Goal: Task Accomplishment & Management: Manage account settings

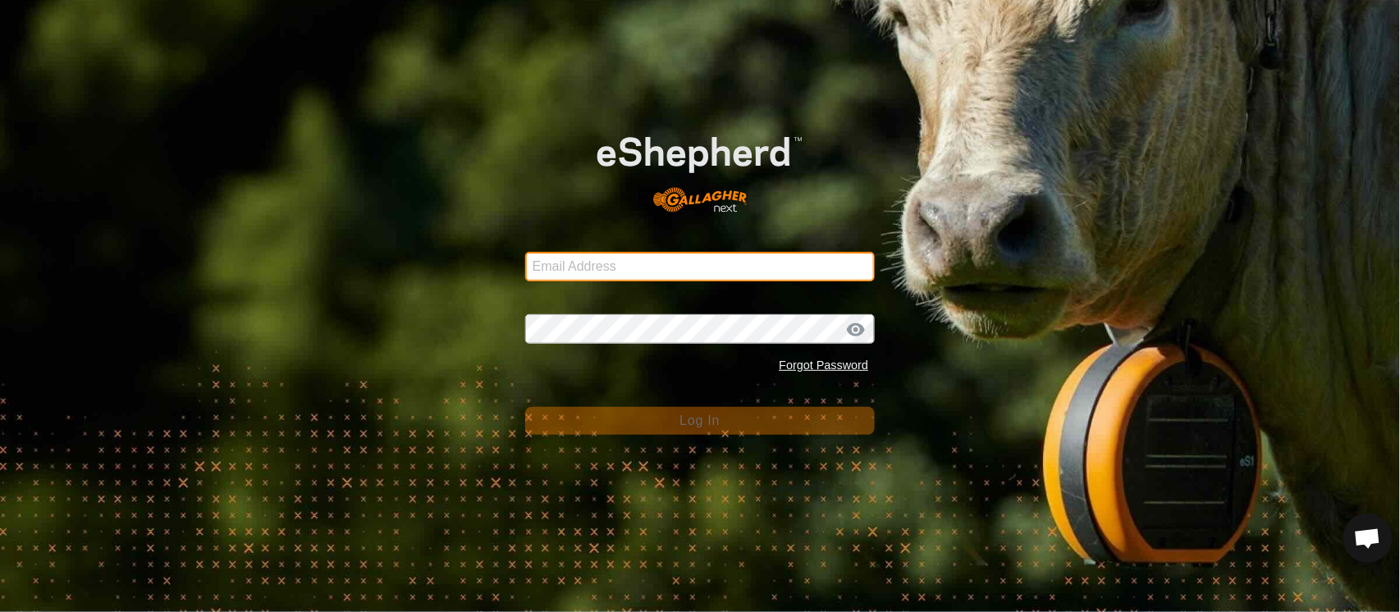
click at [552, 257] on input "Email Address" at bounding box center [700, 267] width 350 height 30
click at [570, 267] on input "Email Address" at bounding box center [700, 267] width 350 height 30
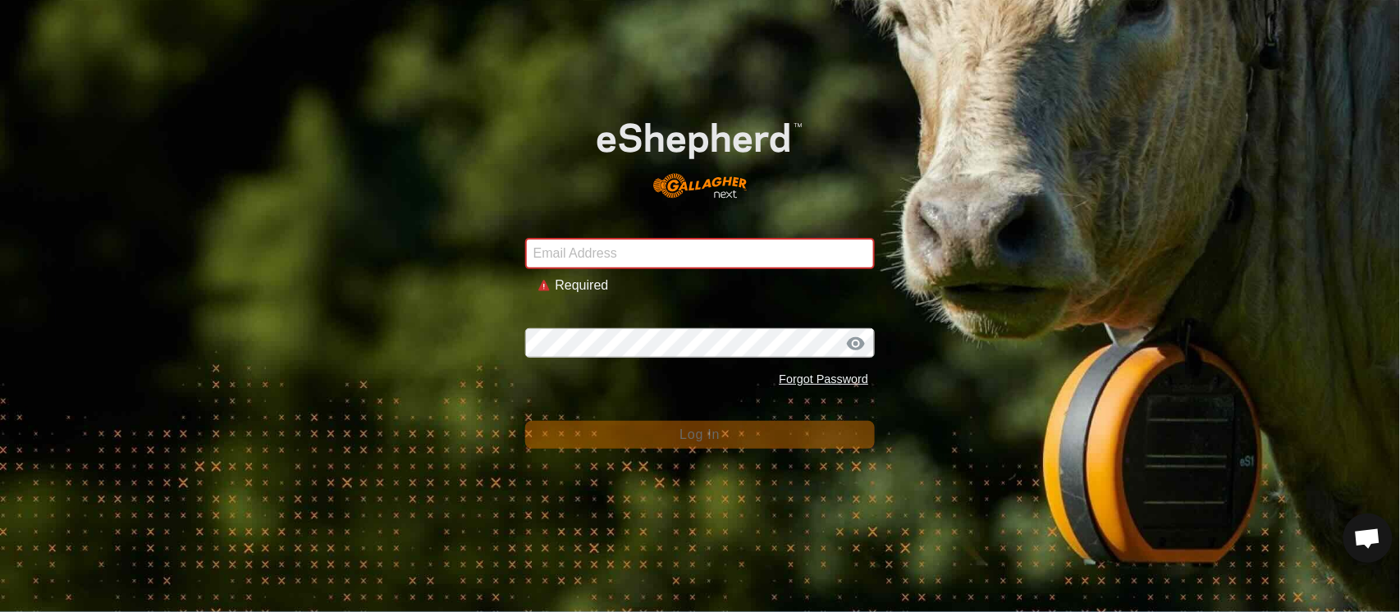
click at [116, 214] on div "Email Address Required Password Forgot Password Log In" at bounding box center [700, 306] width 1400 height 612
click at [641, 245] on input "Email Address" at bounding box center [700, 253] width 350 height 31
click at [723, 254] on input "Email Address" at bounding box center [700, 253] width 350 height 31
click at [717, 254] on input "Email Address" at bounding box center [700, 253] width 350 height 31
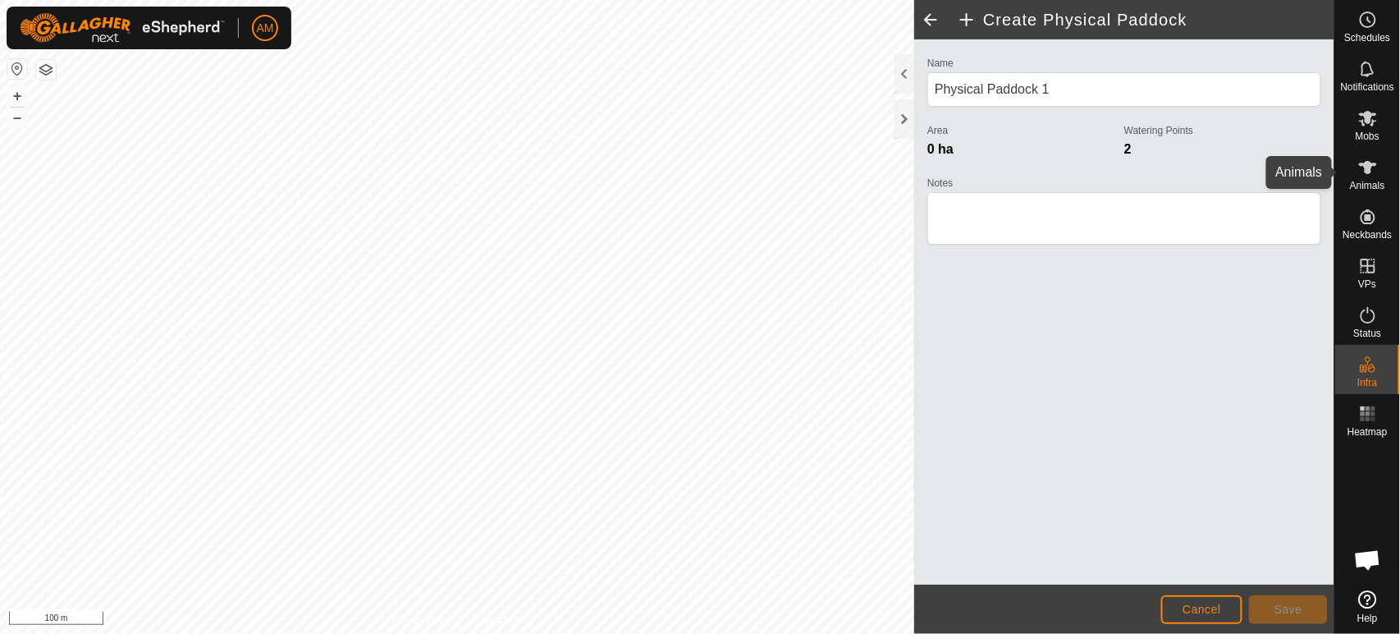
click at [1371, 166] on icon at bounding box center [1368, 167] width 18 height 13
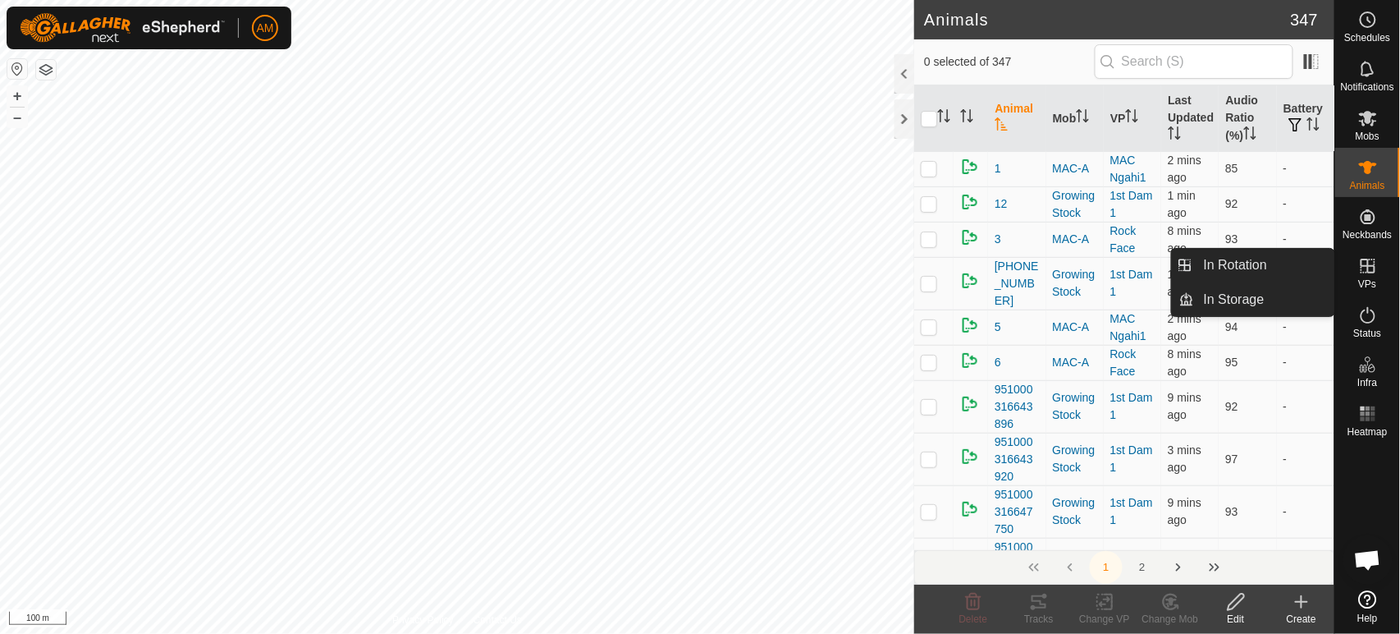
click at [1375, 270] on icon at bounding box center [1368, 266] width 15 height 15
click at [1284, 267] on link "In Rotation" at bounding box center [1264, 265] width 140 height 33
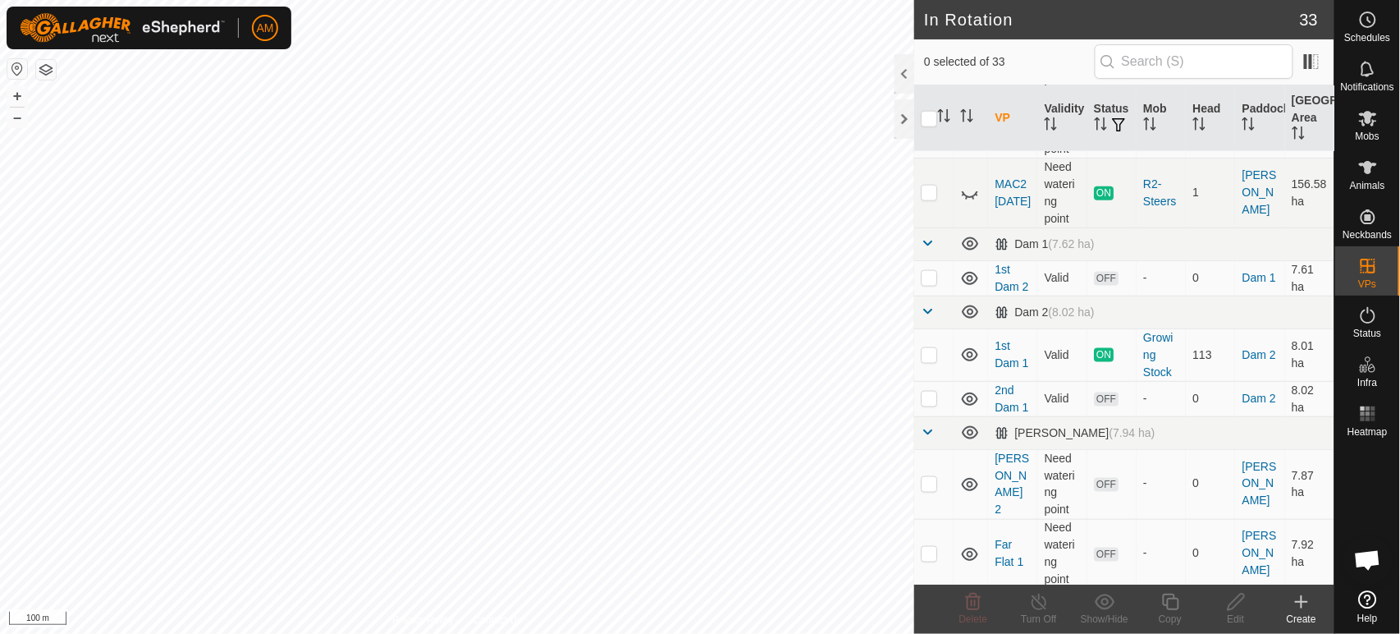
scroll to position [638, 0]
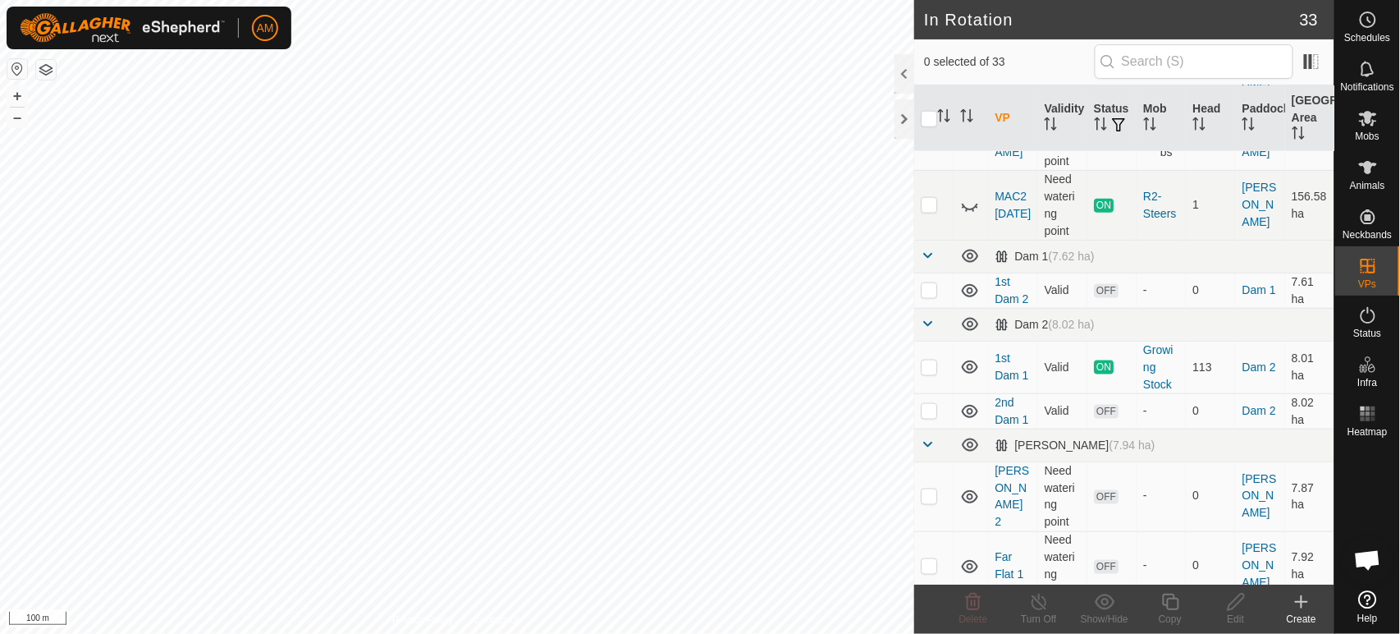
click at [929, 364] on p-checkbox at bounding box center [929, 366] width 16 height 13
checkbox input "true"
click at [1184, 591] on div "Copy" at bounding box center [1171, 608] width 66 height 49
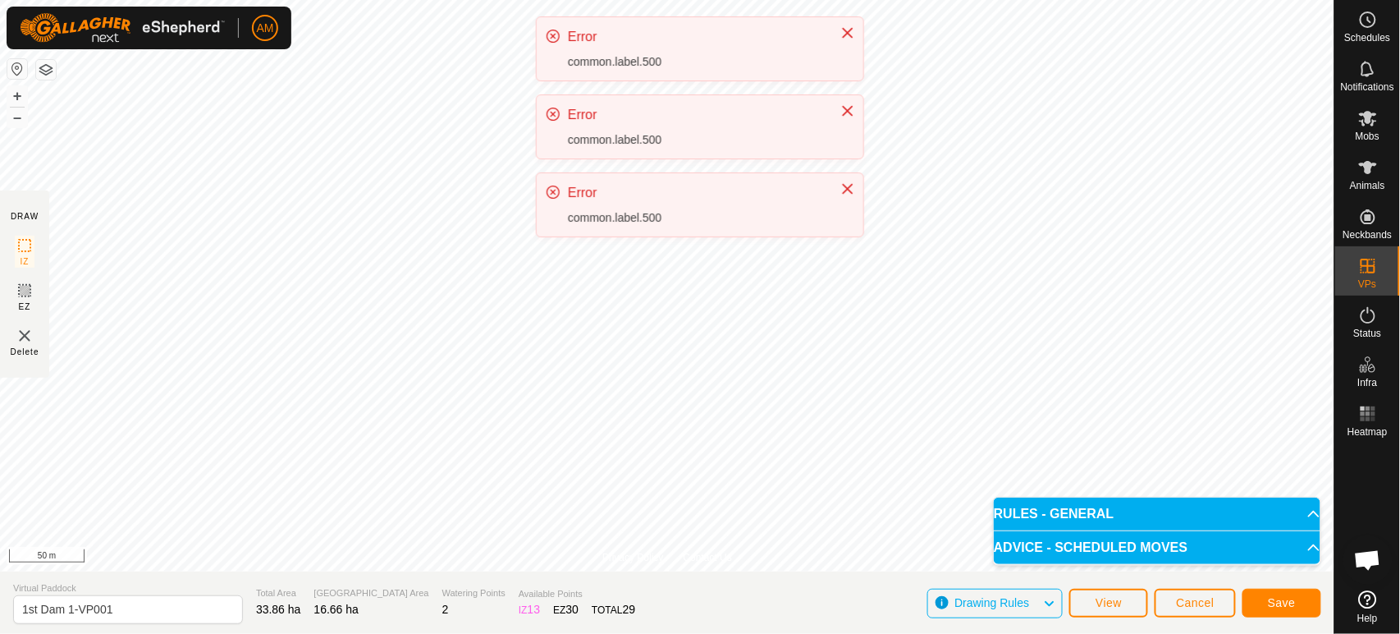
click at [697, 236] on div "Error common.label.500" at bounding box center [700, 204] width 327 height 63
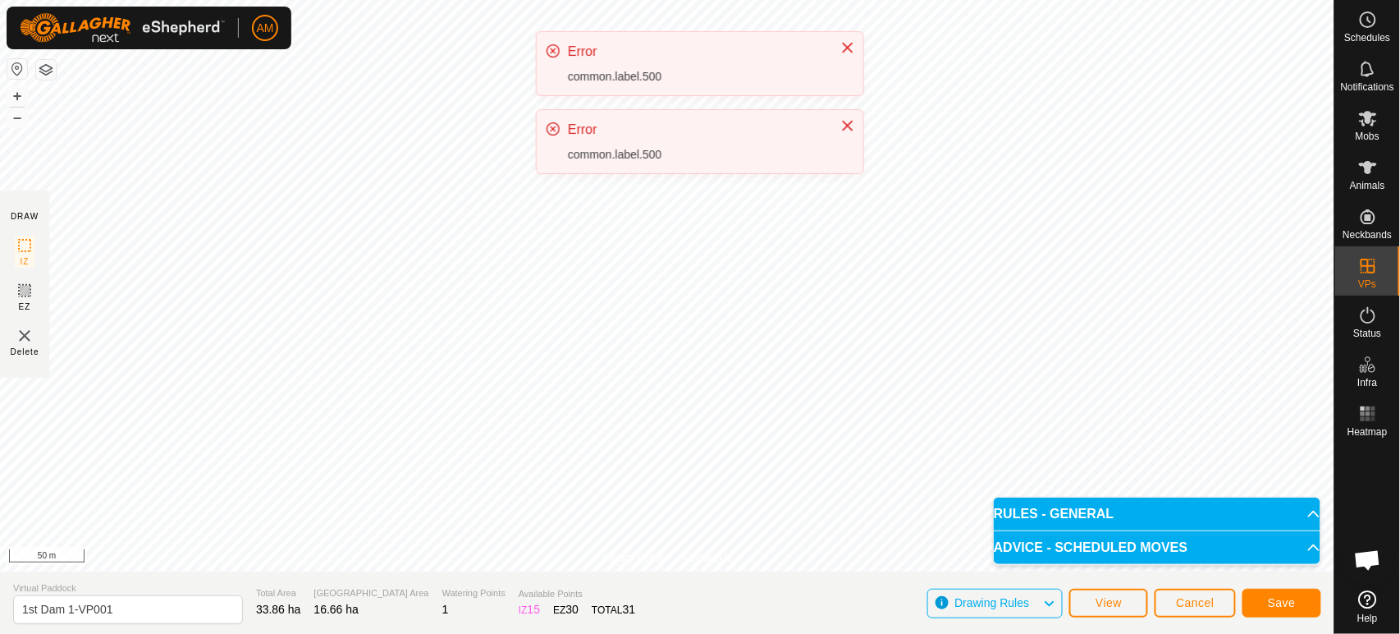
click at [675, 173] on div "Error common.label.500" at bounding box center [700, 141] width 327 height 63
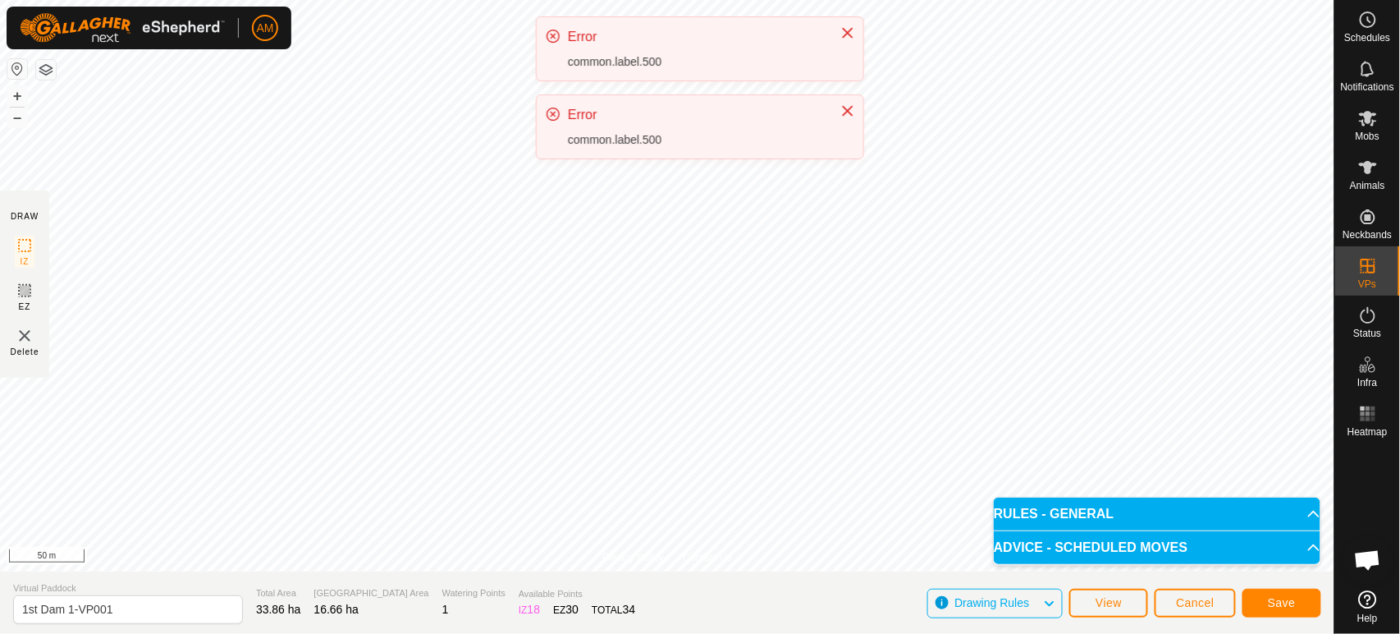
click at [575, 149] on div "Error common.label.500" at bounding box center [696, 127] width 256 height 44
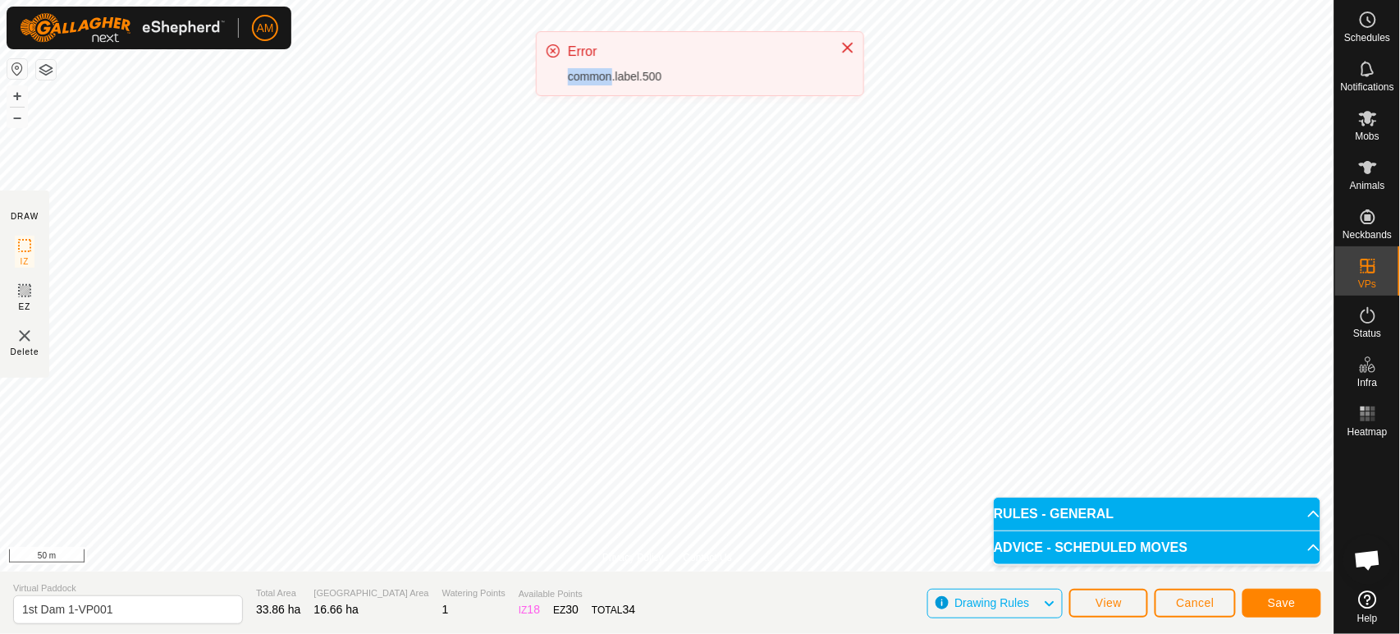
click at [270, 45] on div "AM Schedules Notifications Mobs Animals Neckbands VPs Status Infra Heatmap Help…" at bounding box center [700, 317] width 1400 height 634
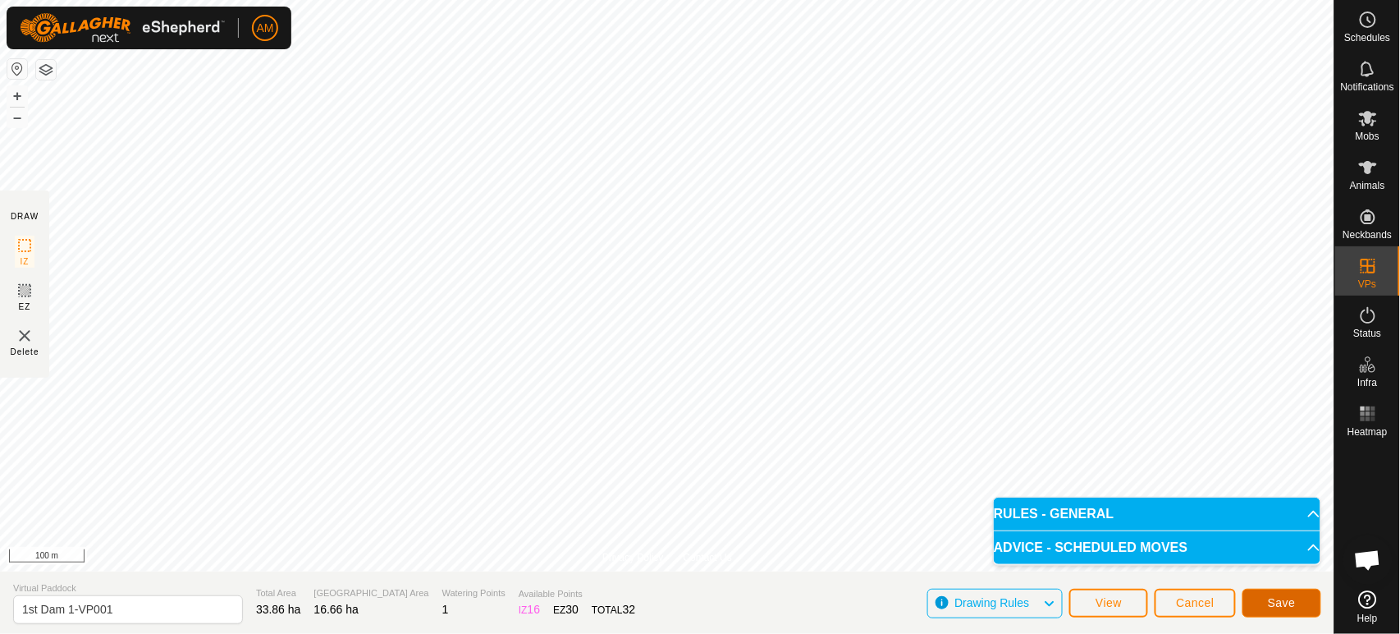
click at [1275, 602] on span "Save" at bounding box center [1282, 602] width 28 height 13
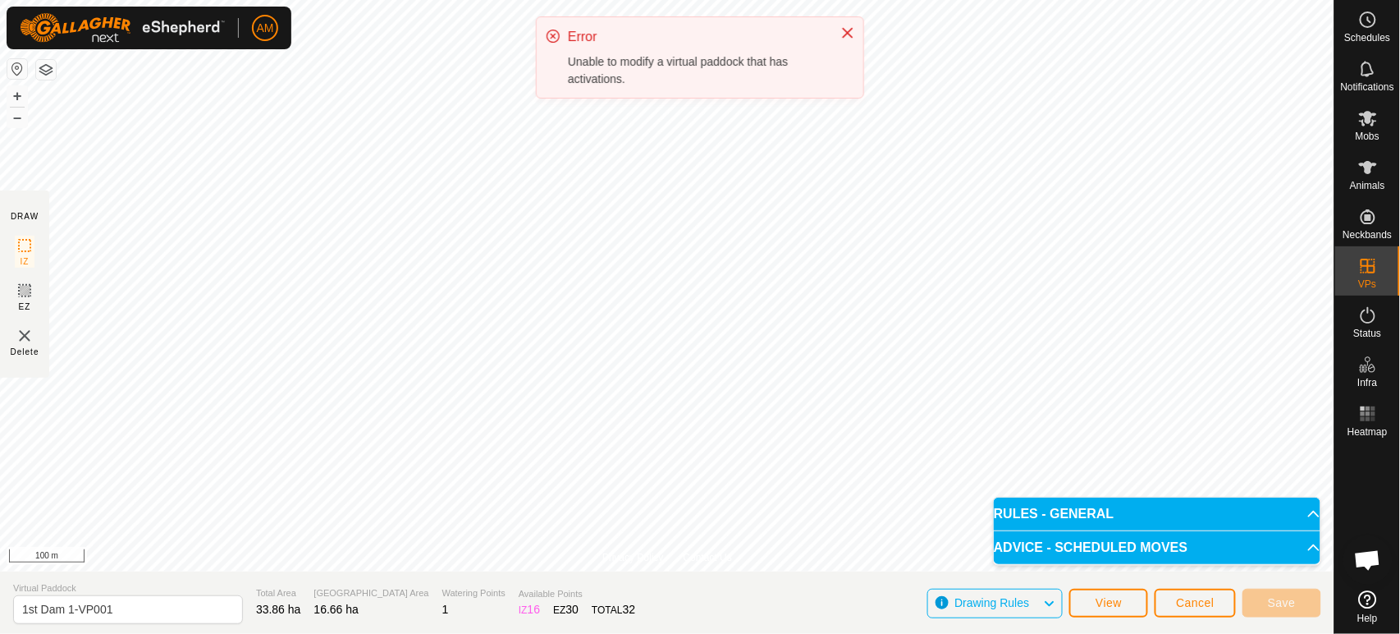
click at [850, 30] on icon "Close" at bounding box center [848, 33] width 11 height 11
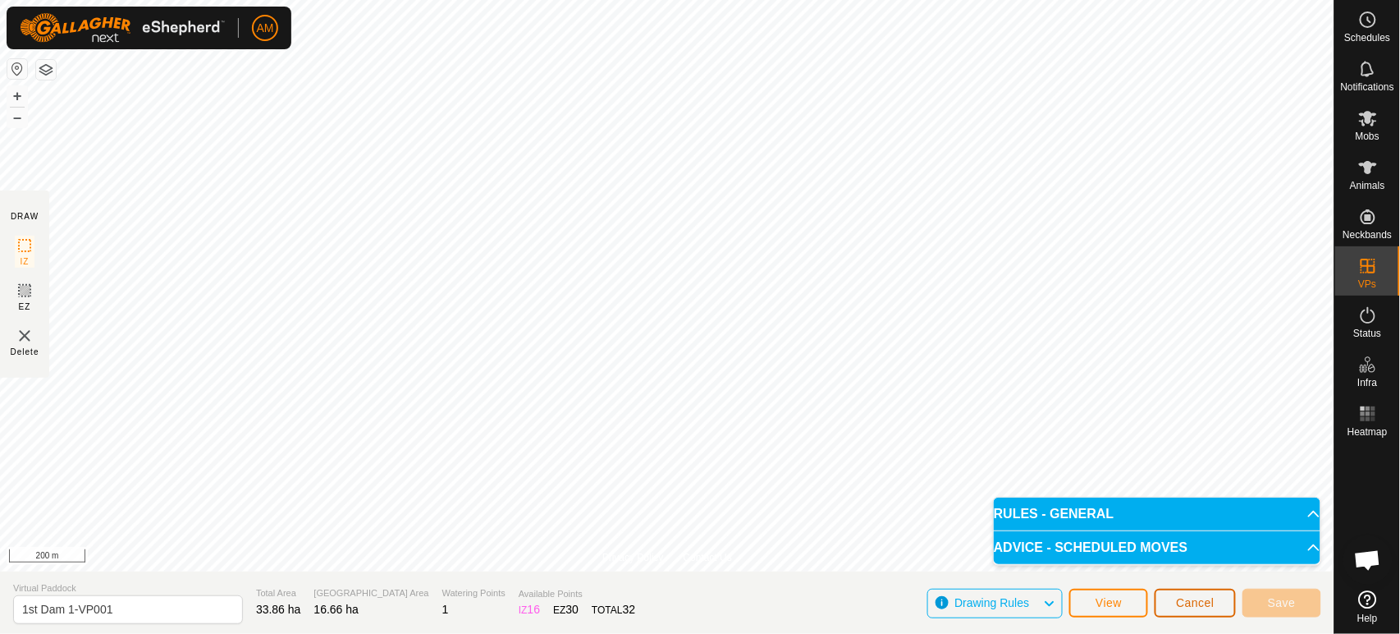
click at [1209, 598] on span "Cancel" at bounding box center [1195, 602] width 39 height 13
click at [1198, 612] on button "Cancel" at bounding box center [1195, 603] width 81 height 29
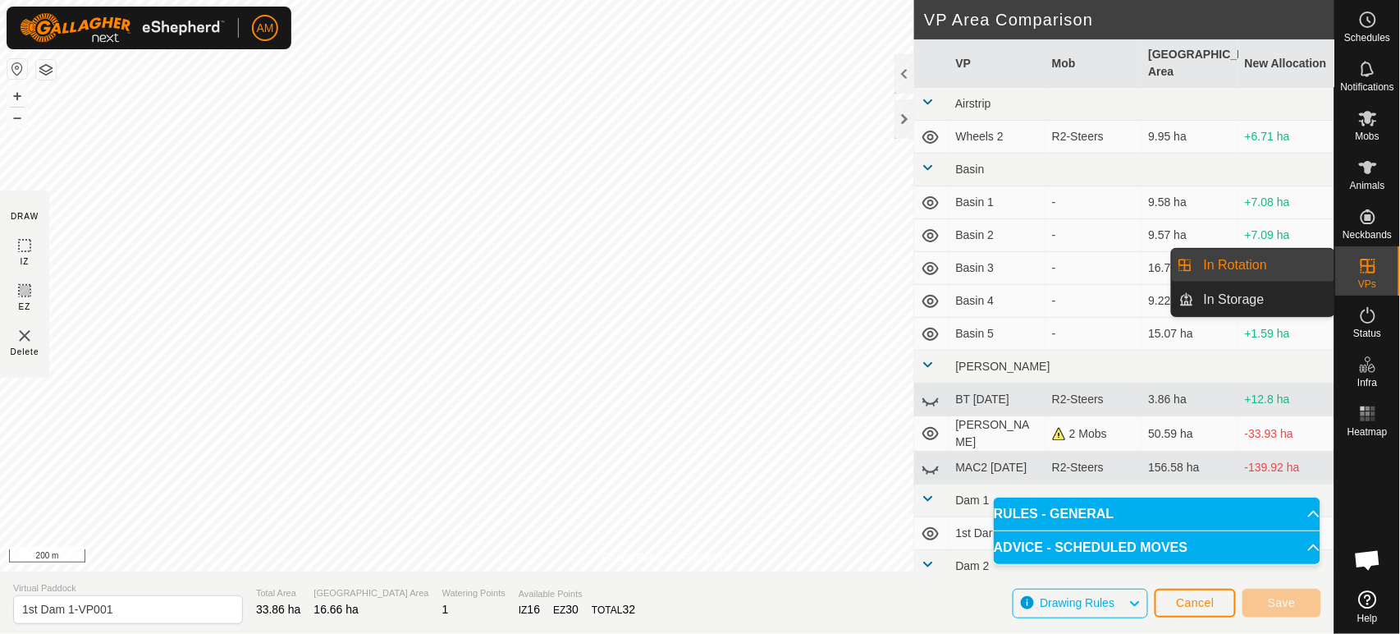
click at [1239, 269] on link "In Rotation" at bounding box center [1264, 265] width 140 height 33
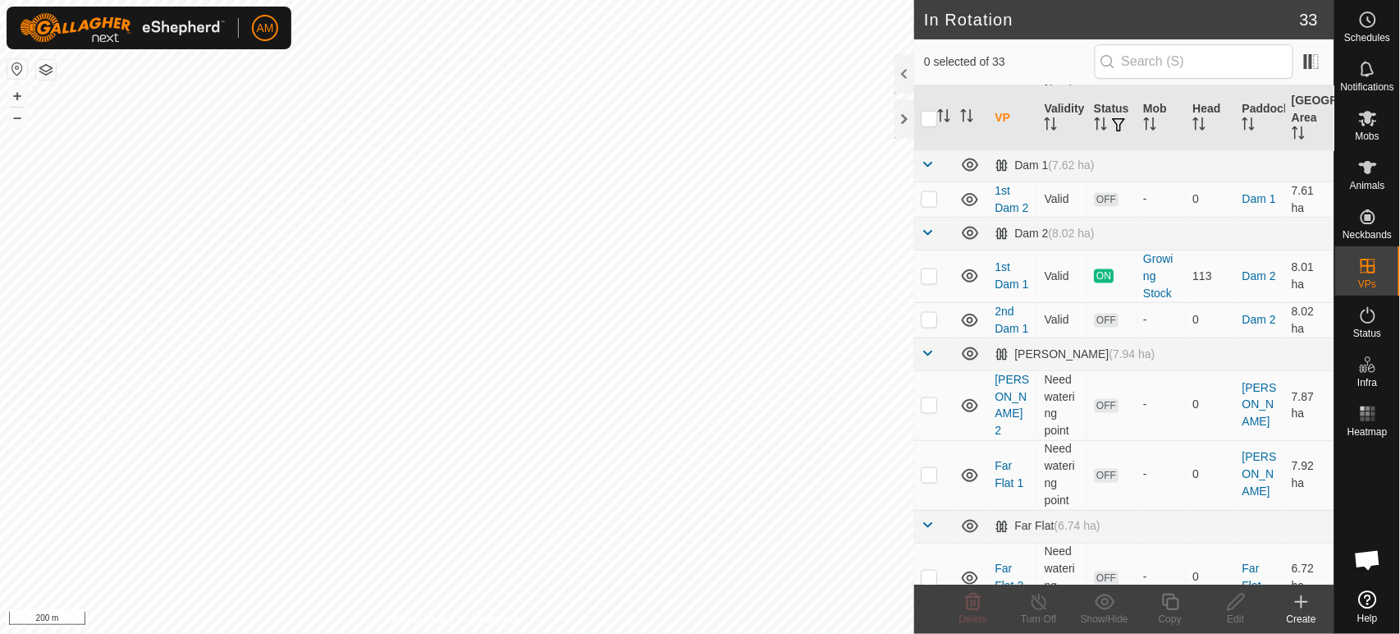
scroll to position [638, 0]
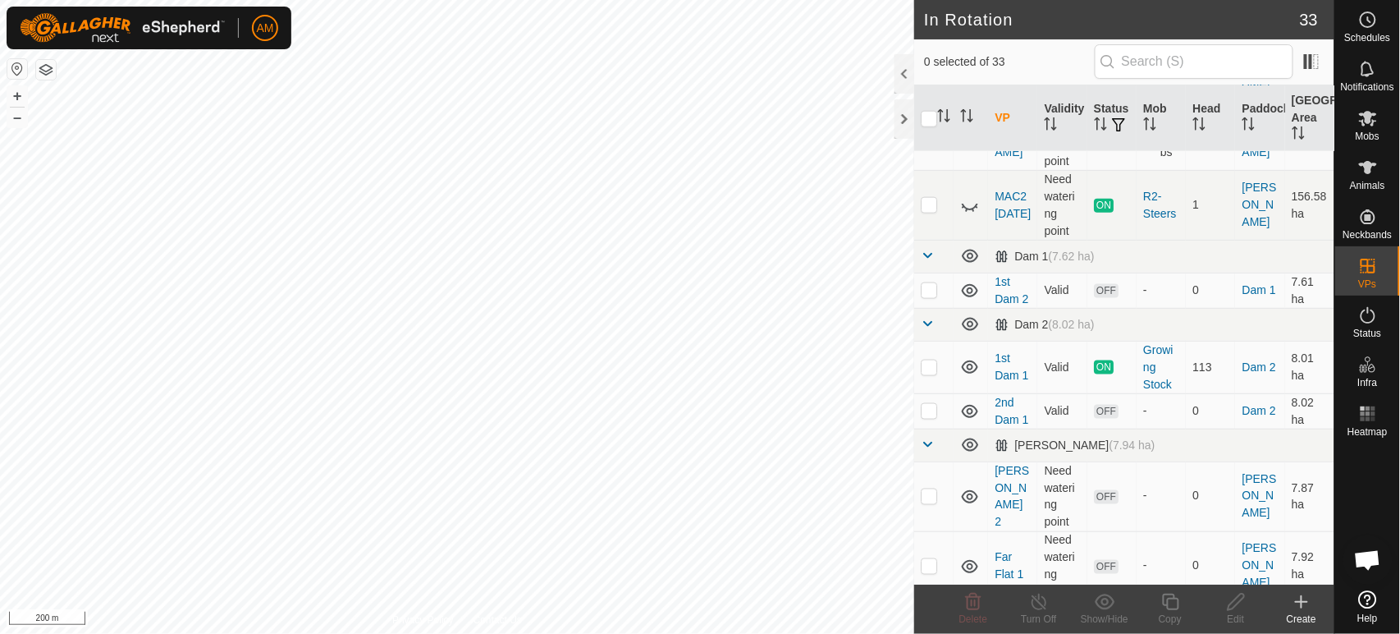
click at [932, 364] on p-checkbox at bounding box center [929, 366] width 16 height 13
checkbox input "true"
click at [1159, 597] on copy-svg-icon at bounding box center [1171, 602] width 66 height 20
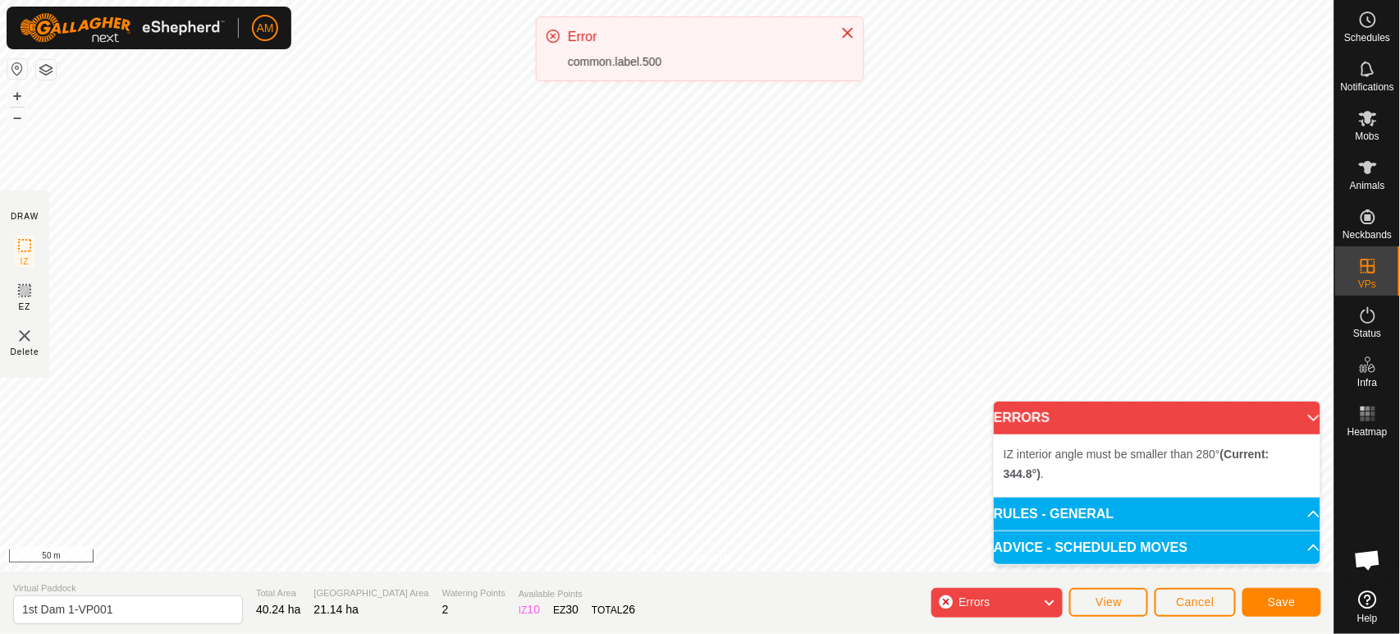
click at [570, 155] on div "AM Schedules Notifications Mobs Animals Neckbands VPs Status Infra Heatmap Help…" at bounding box center [700, 317] width 1400 height 634
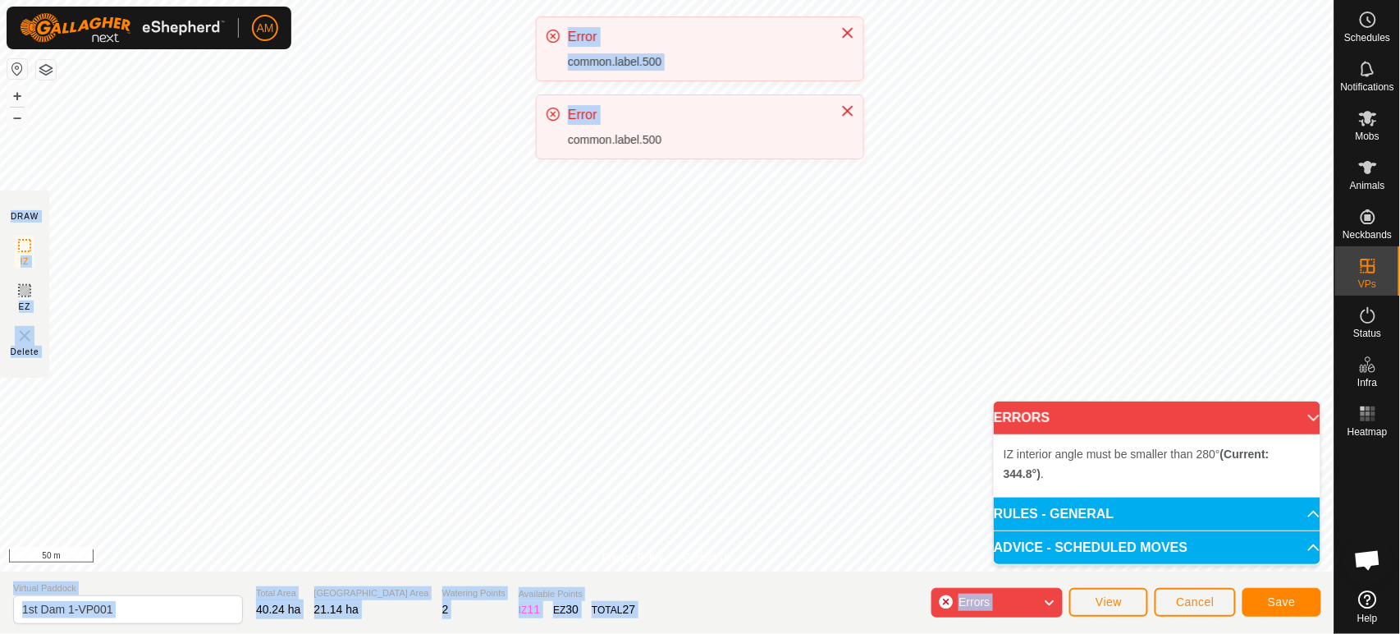
click at [654, 300] on div "AM Schedules Notifications Mobs Animals Neckbands VPs Status Infra Heatmap Help…" at bounding box center [700, 317] width 1400 height 634
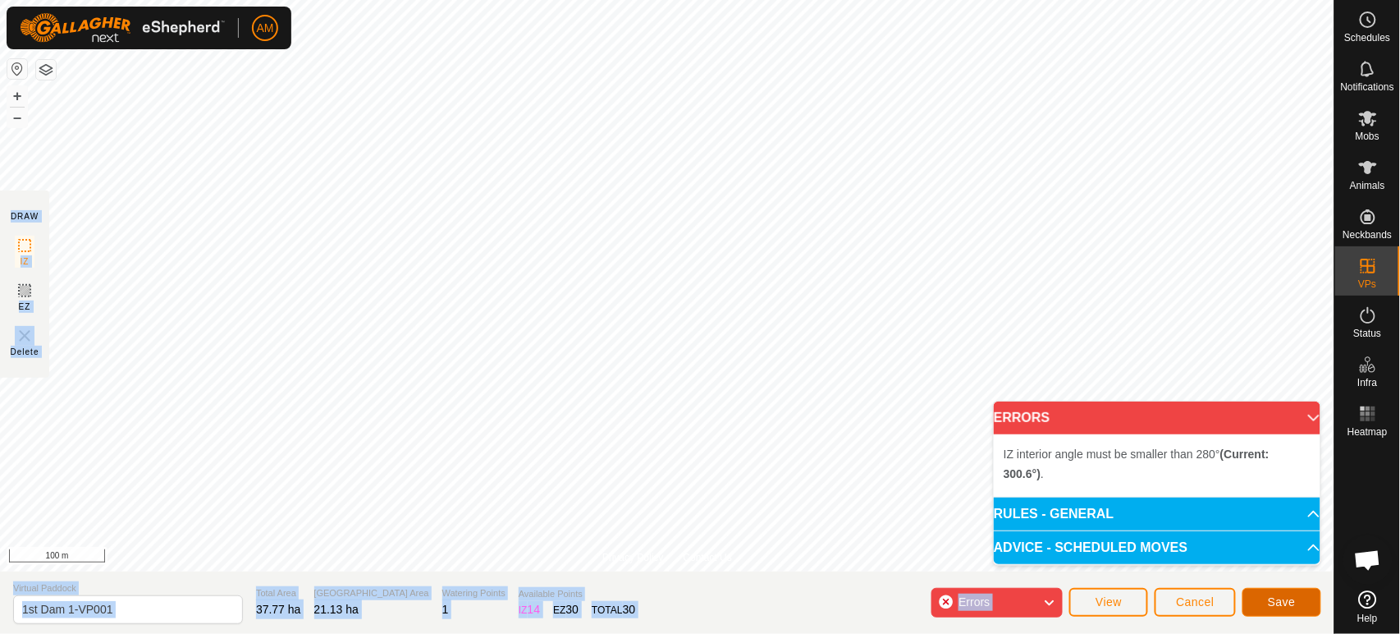
click at [1274, 606] on span "Save" at bounding box center [1282, 601] width 28 height 13
click at [1193, 589] on button "Cancel" at bounding box center [1195, 602] width 81 height 29
click at [1296, 425] on p-accordion-header "ERRORS" at bounding box center [1157, 417] width 327 height 33
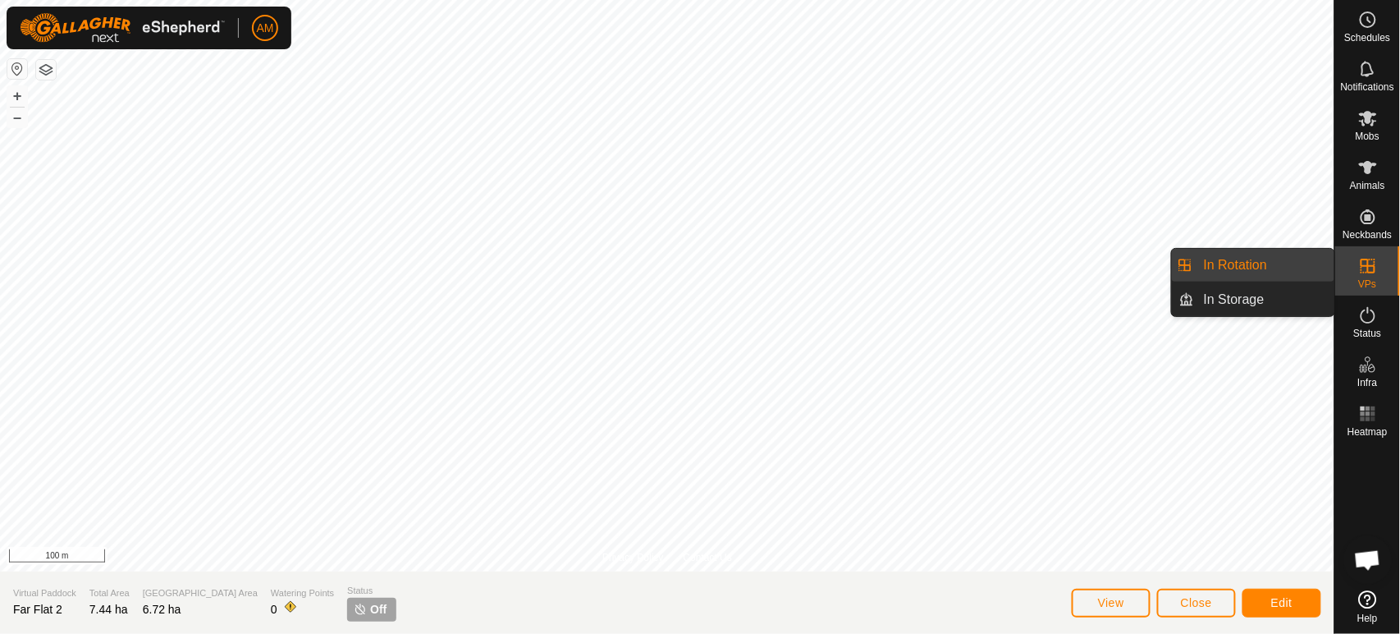
click at [1308, 264] on link "In Rotation" at bounding box center [1264, 265] width 140 height 33
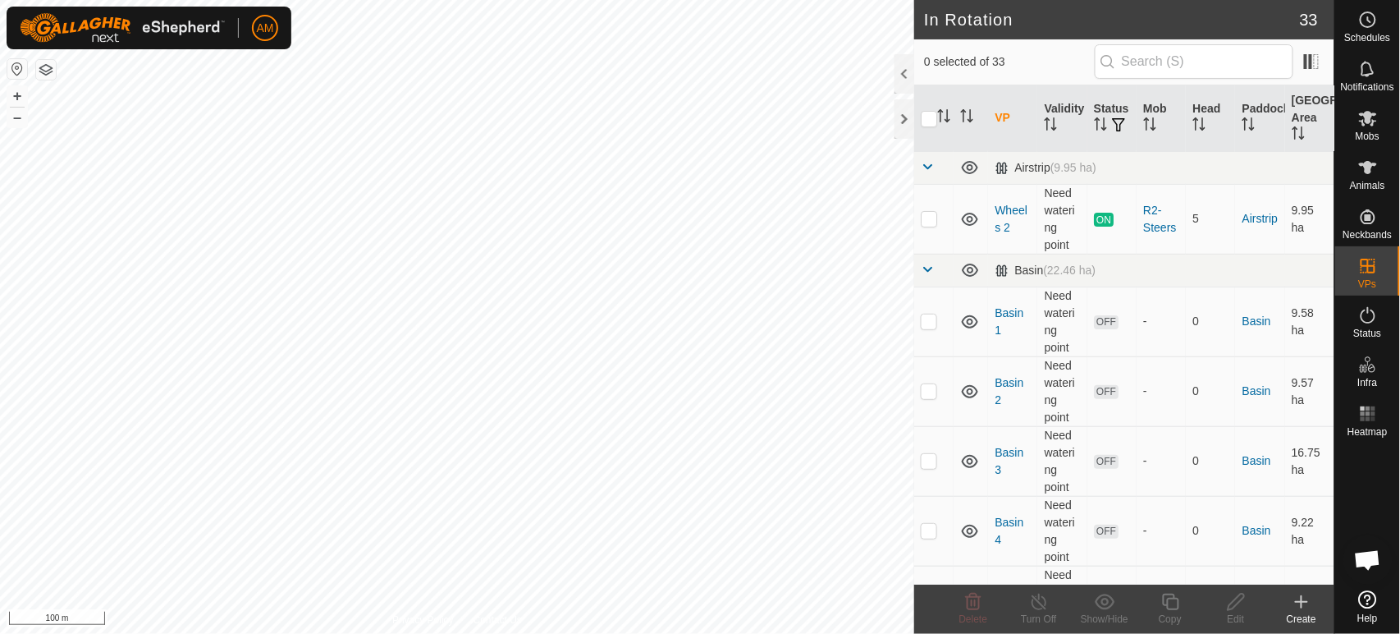
click at [1301, 612] on div "Create" at bounding box center [1302, 619] width 66 height 15
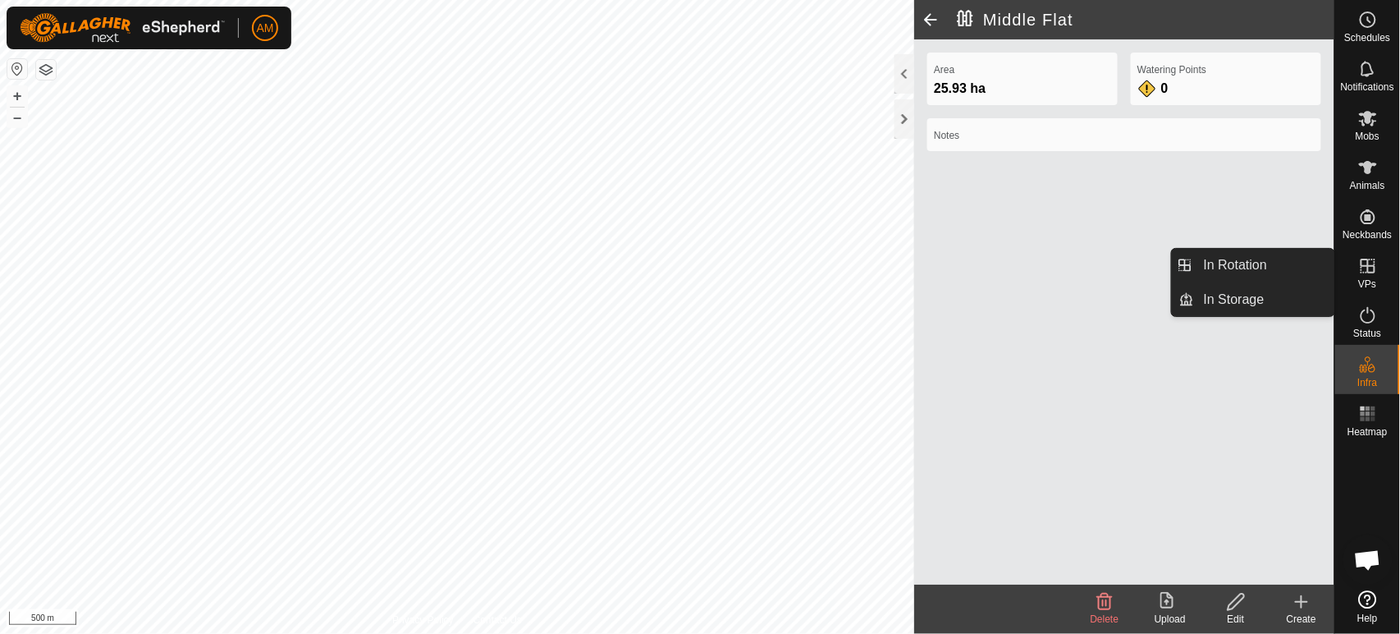
click at [1294, 261] on link "In Rotation" at bounding box center [1264, 265] width 140 height 33
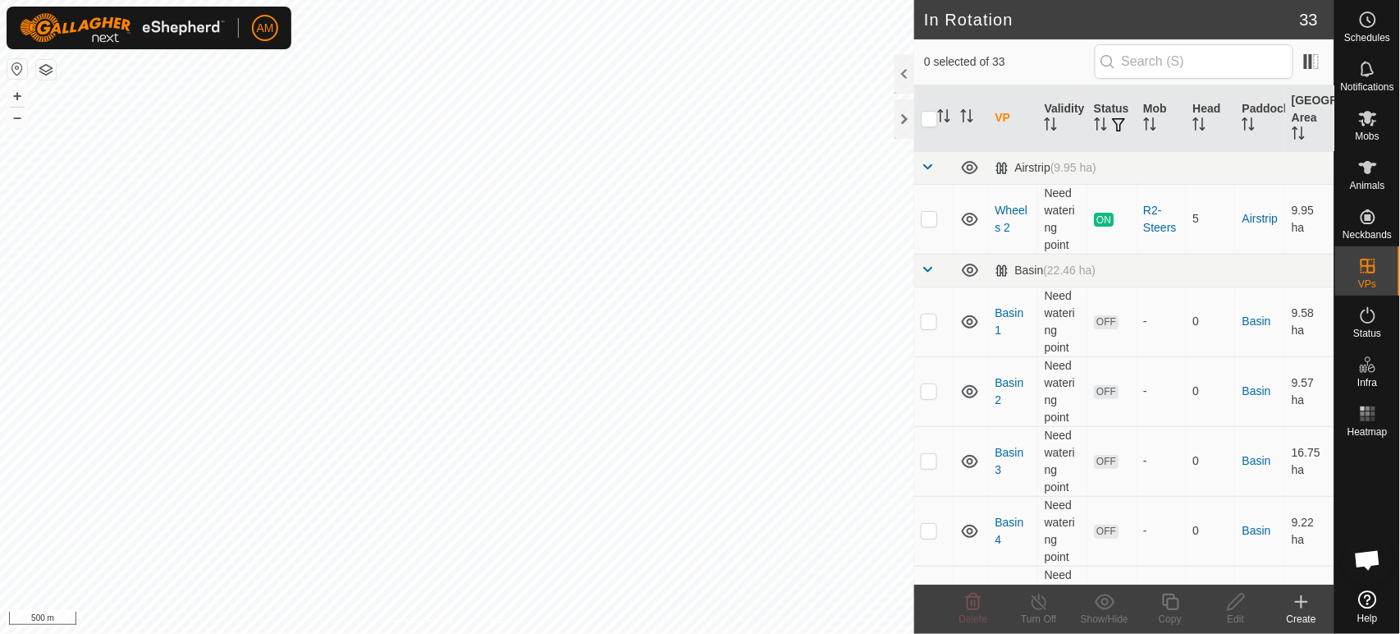
click at [1310, 616] on div "Create" at bounding box center [1302, 619] width 66 height 15
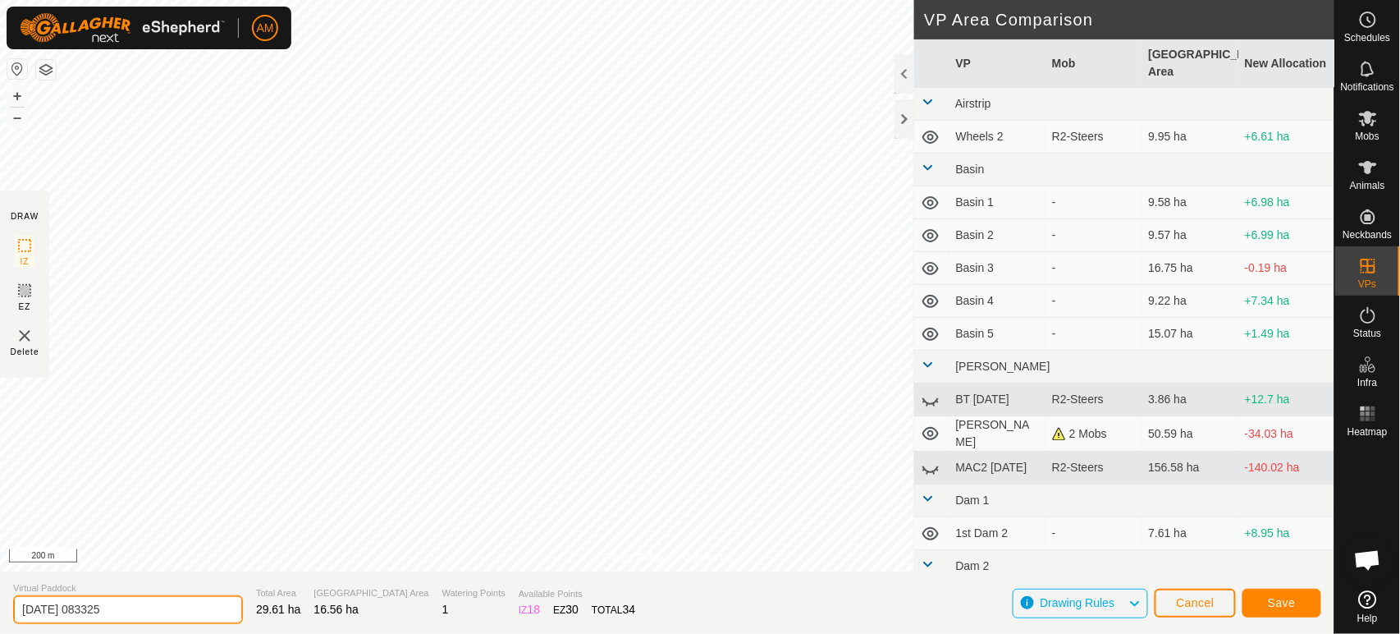
drag, startPoint x: 143, startPoint y: 606, endPoint x: 0, endPoint y: 612, distance: 143.0
click at [0, 612] on section "Virtual Paddock [DATE] 083325 Total Area 29.61 ha Grazing Area 16.56 ha Waterin…" at bounding box center [667, 602] width 1335 height 62
type input "Middle Flat 1"
click at [1290, 602] on span "Save" at bounding box center [1282, 602] width 28 height 13
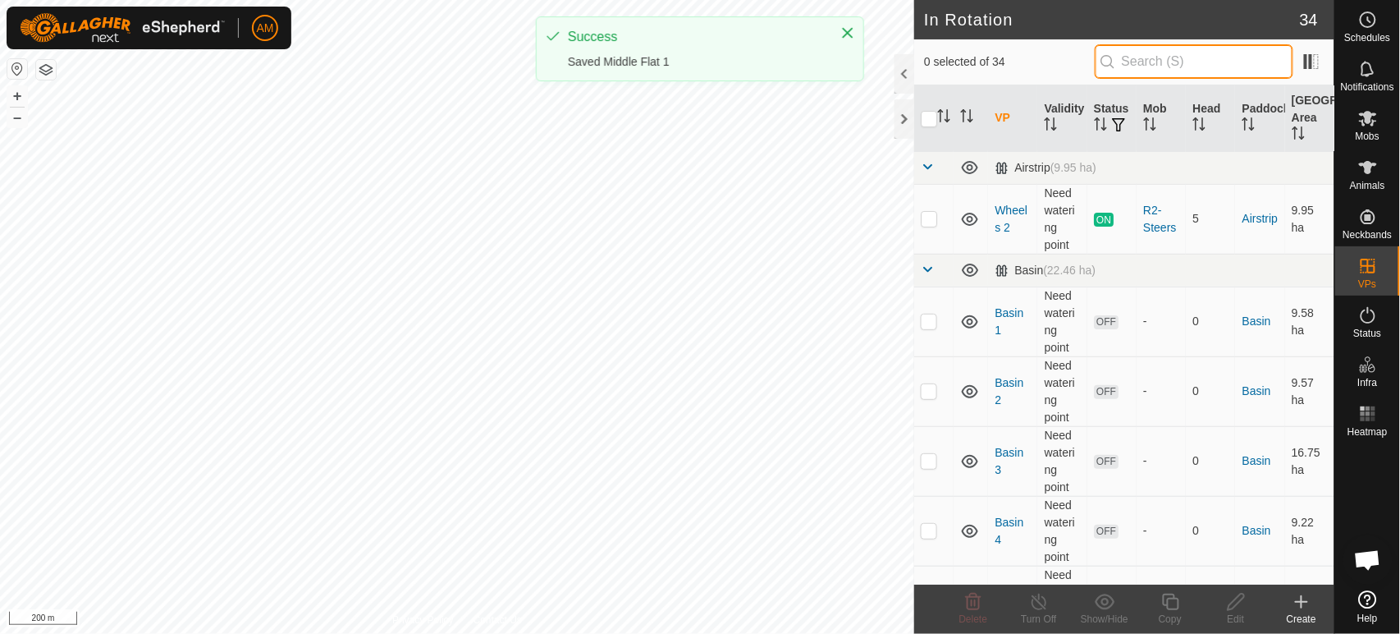
click at [1140, 68] on input "text" at bounding box center [1194, 61] width 199 height 34
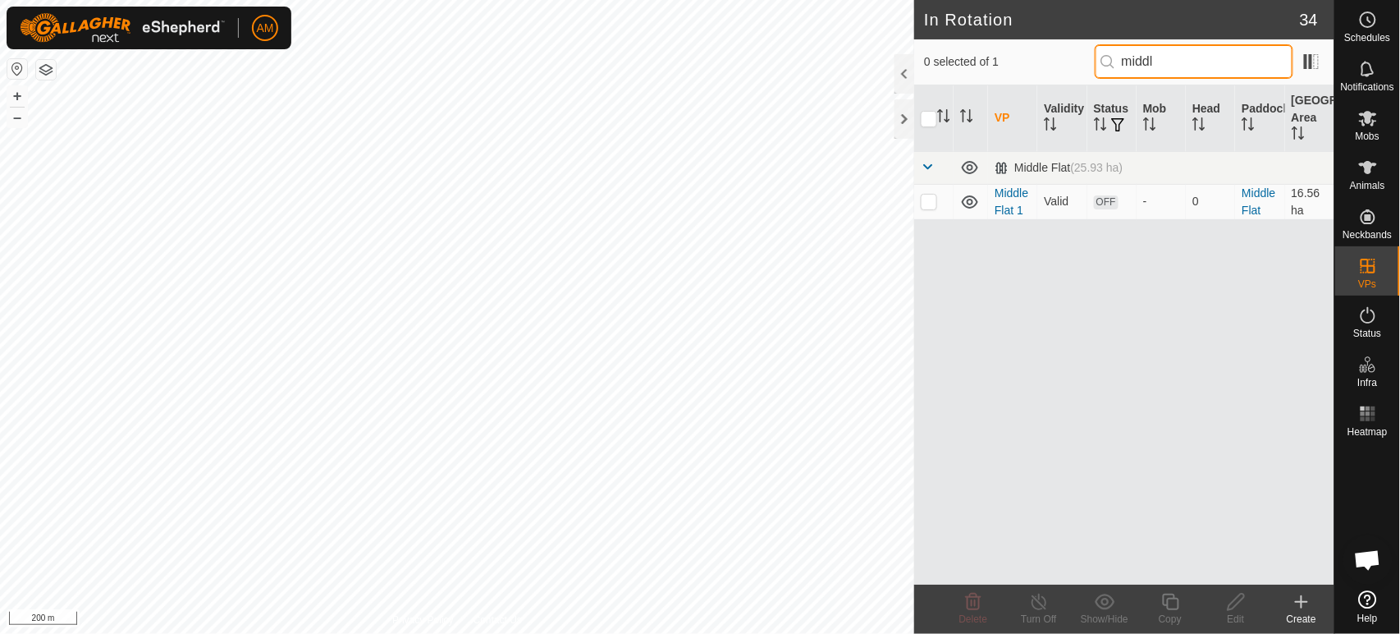
type input "middl"
click at [934, 199] on p-checkbox at bounding box center [929, 201] width 16 height 13
checkbox input "true"
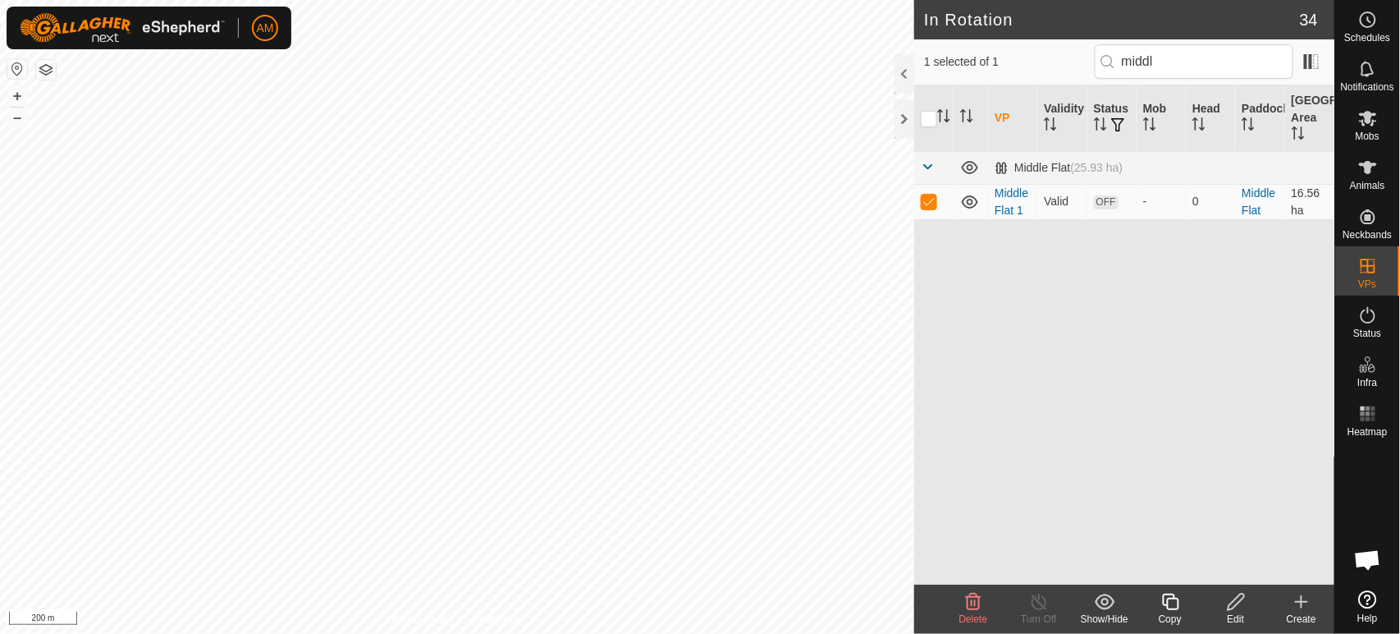
click at [1220, 603] on edit-svg-icon at bounding box center [1236, 602] width 66 height 20
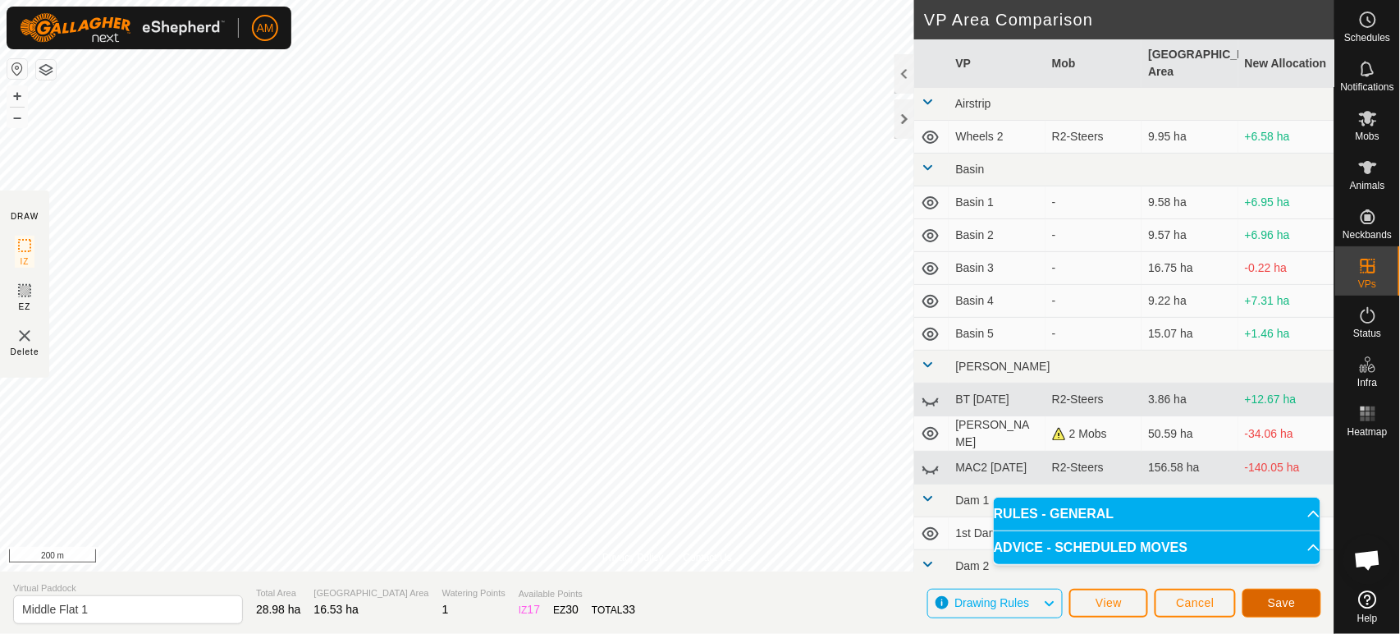
click at [1271, 603] on span "Save" at bounding box center [1282, 602] width 28 height 13
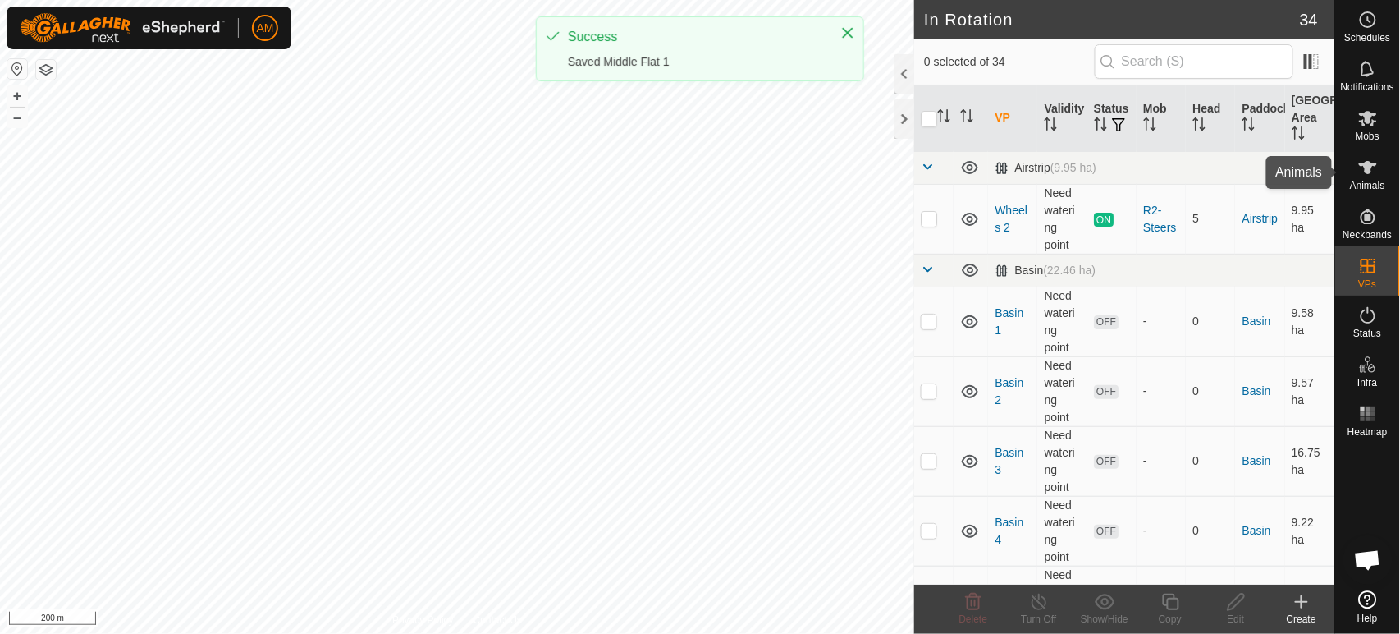
click at [1374, 181] on span "Animals" at bounding box center [1367, 186] width 35 height 10
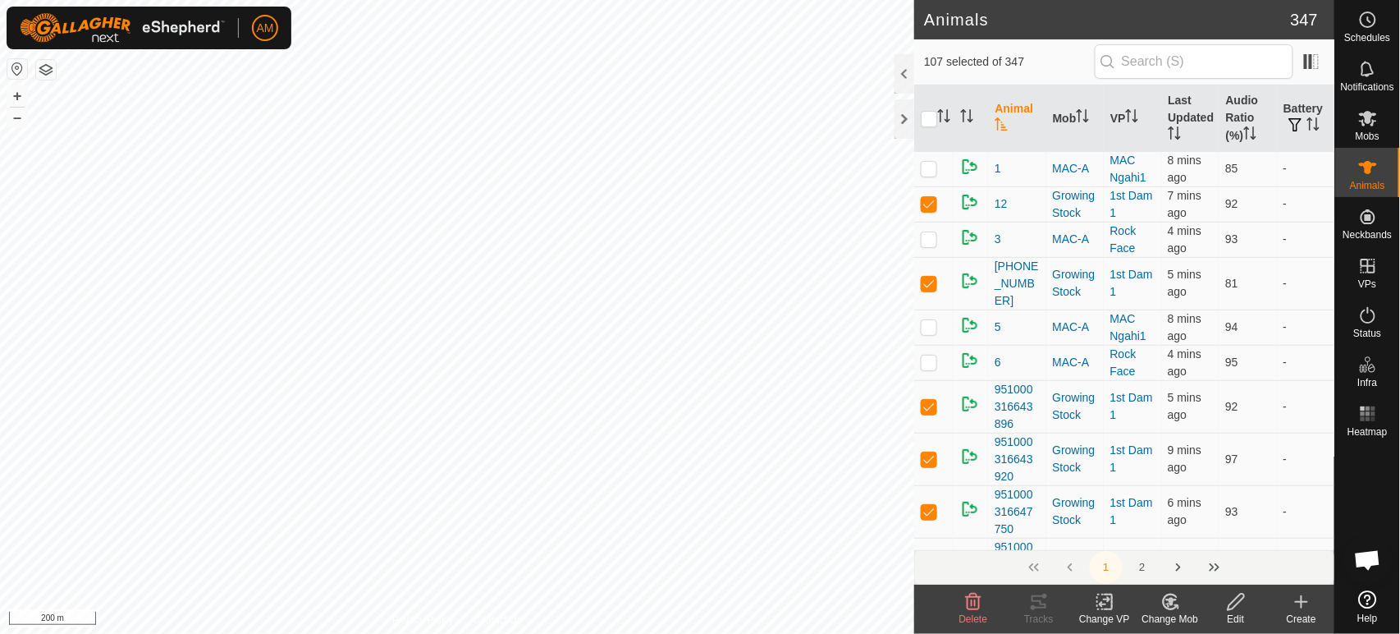
checkbox input "true"
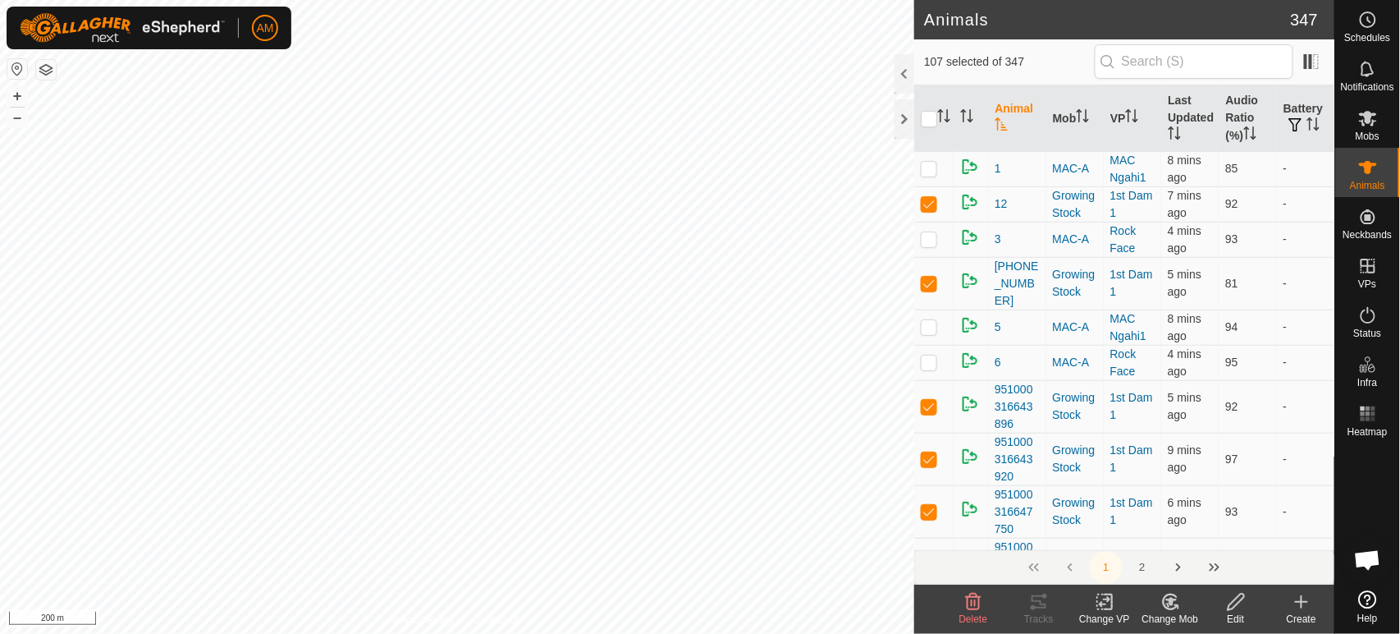
checkbox input "true"
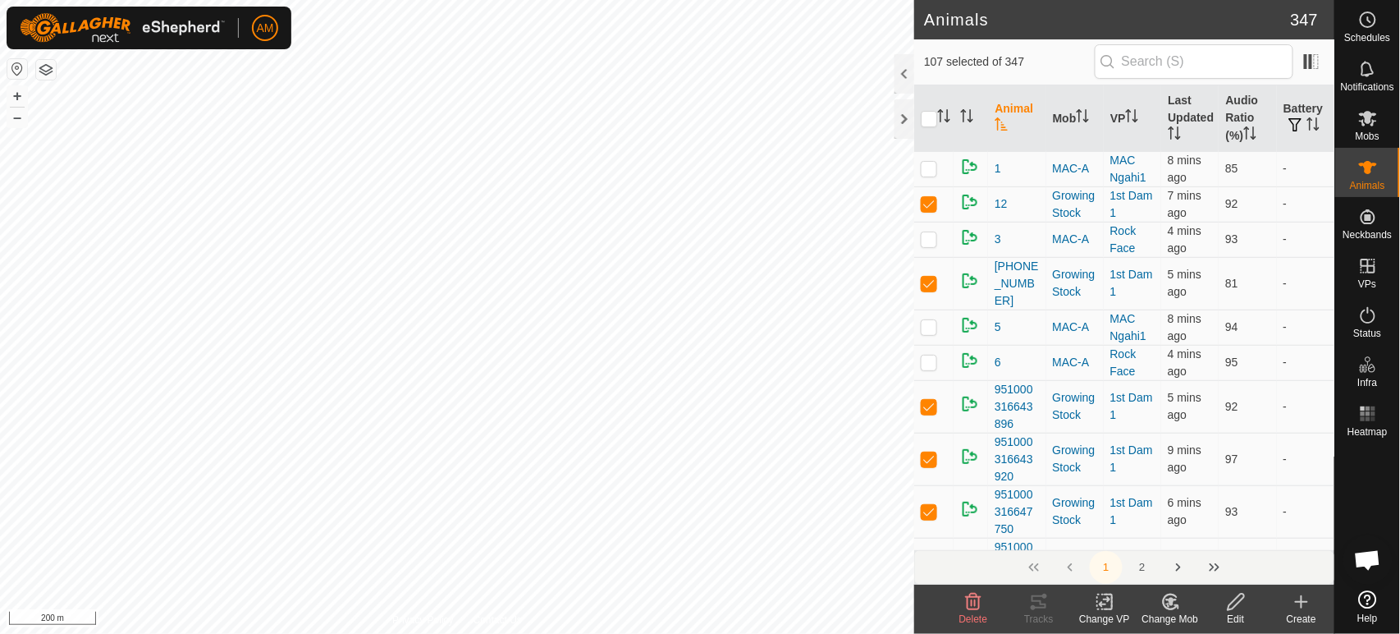
checkbox input "true"
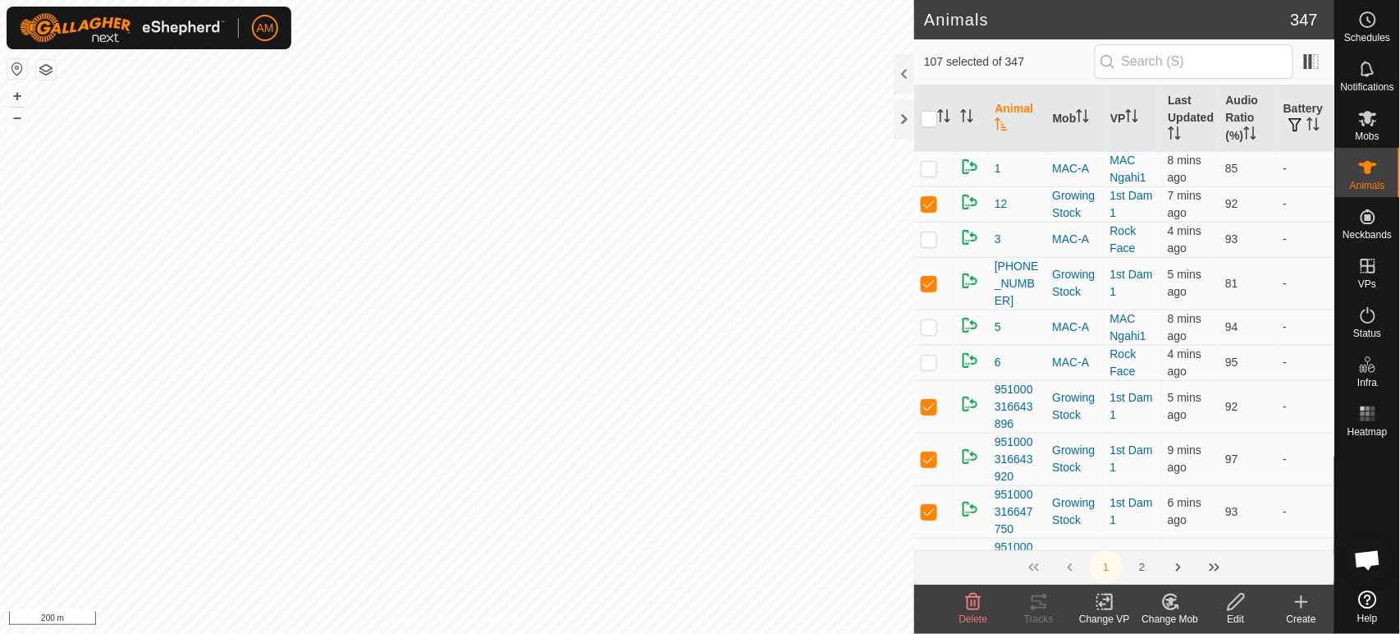
checkbox input "true"
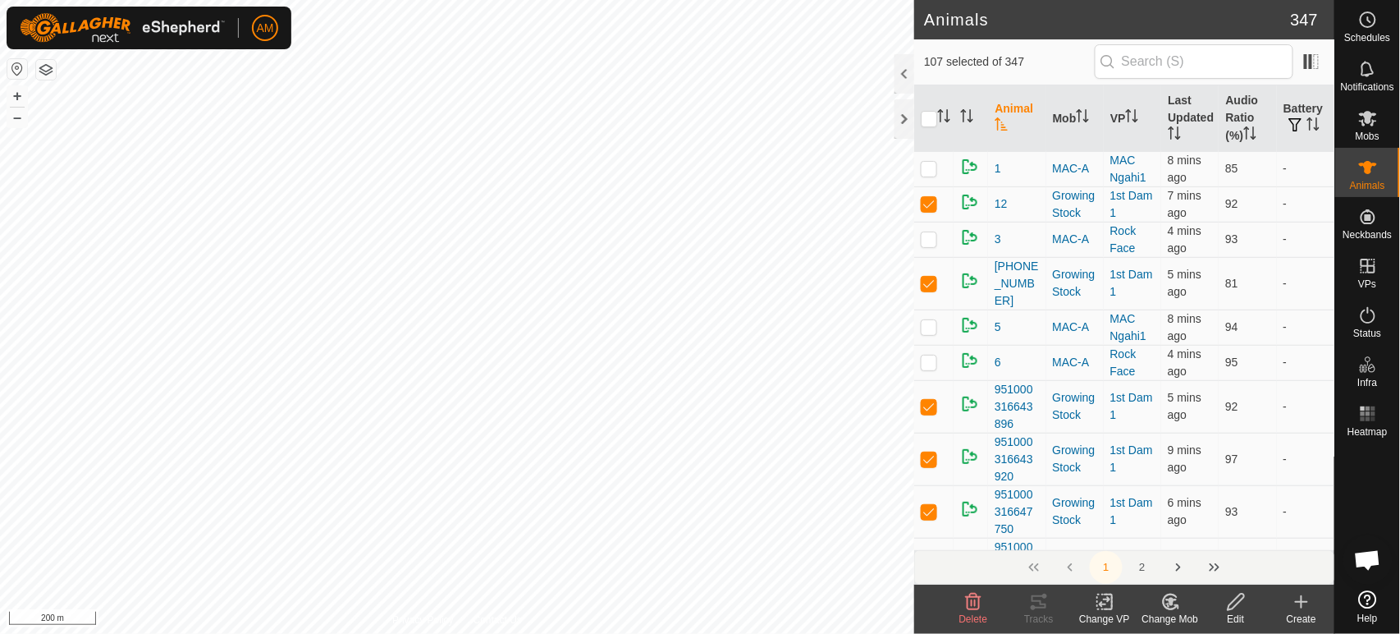
checkbox input "true"
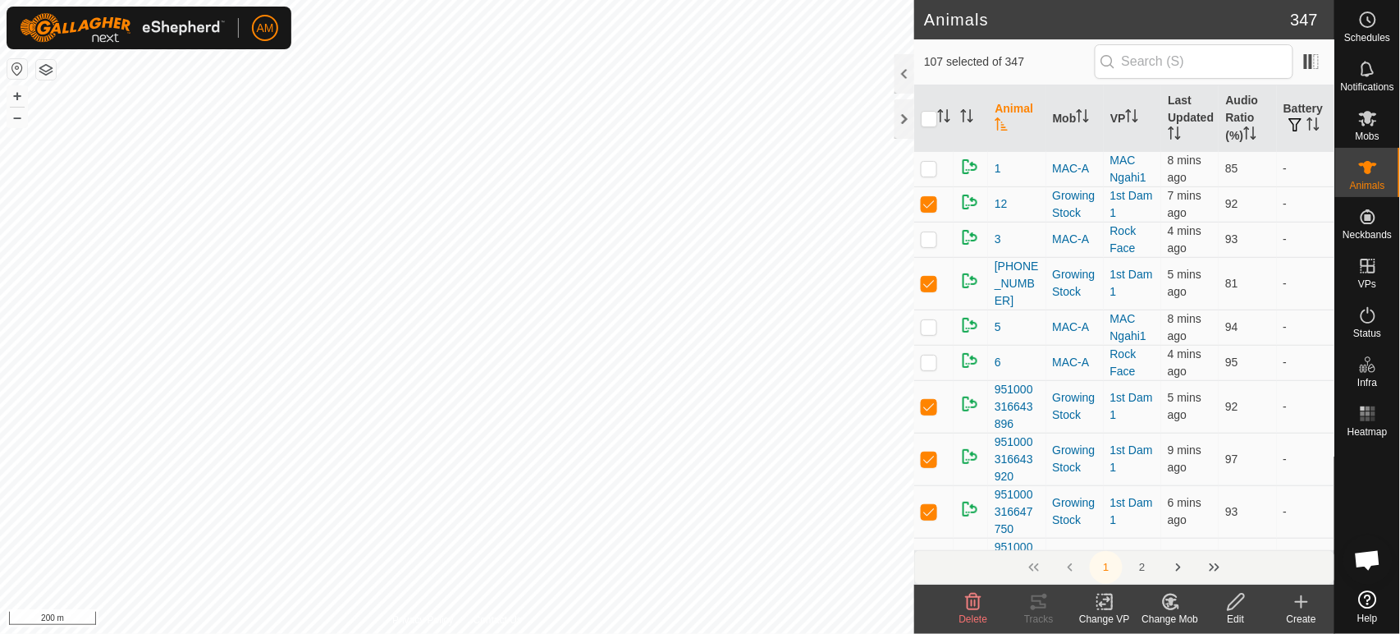
checkbox input "true"
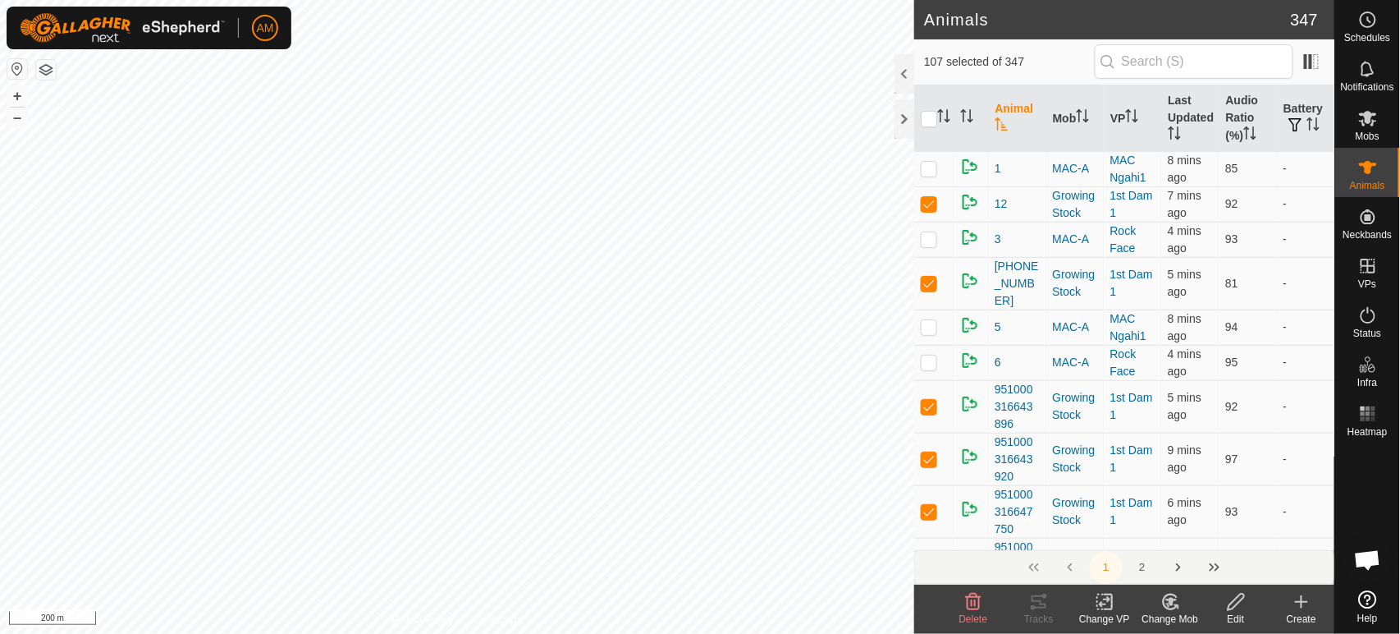
checkbox input "true"
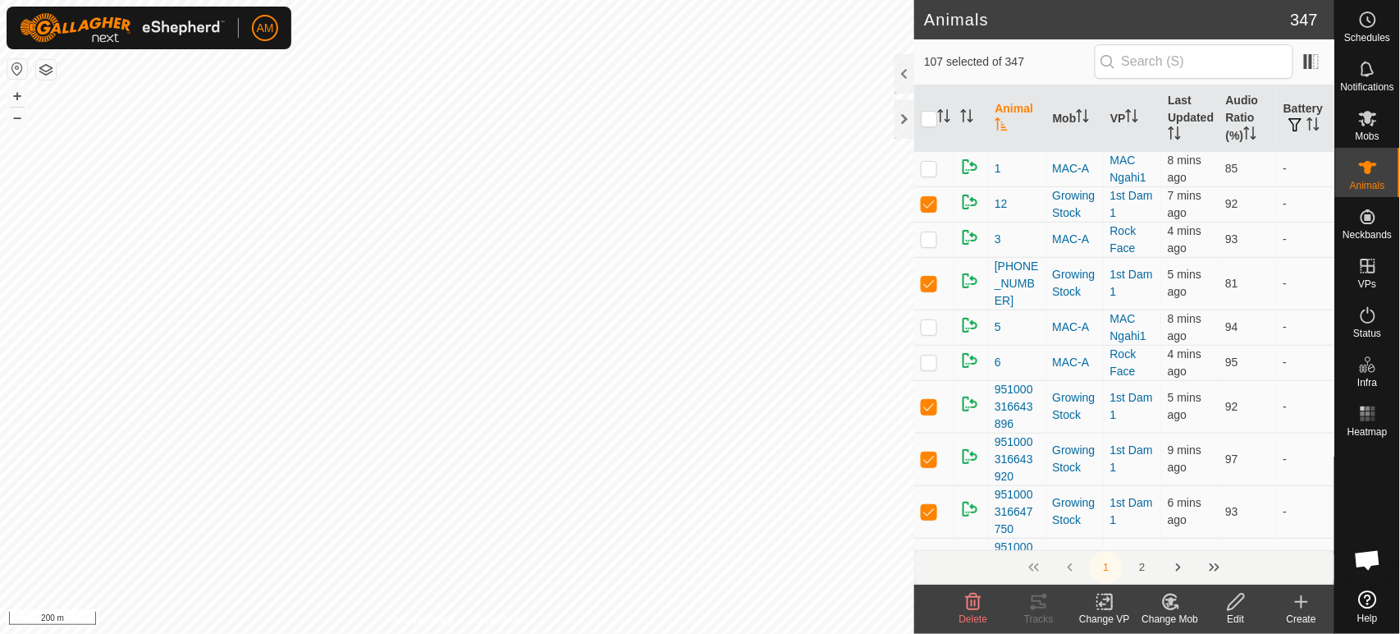
checkbox input "true"
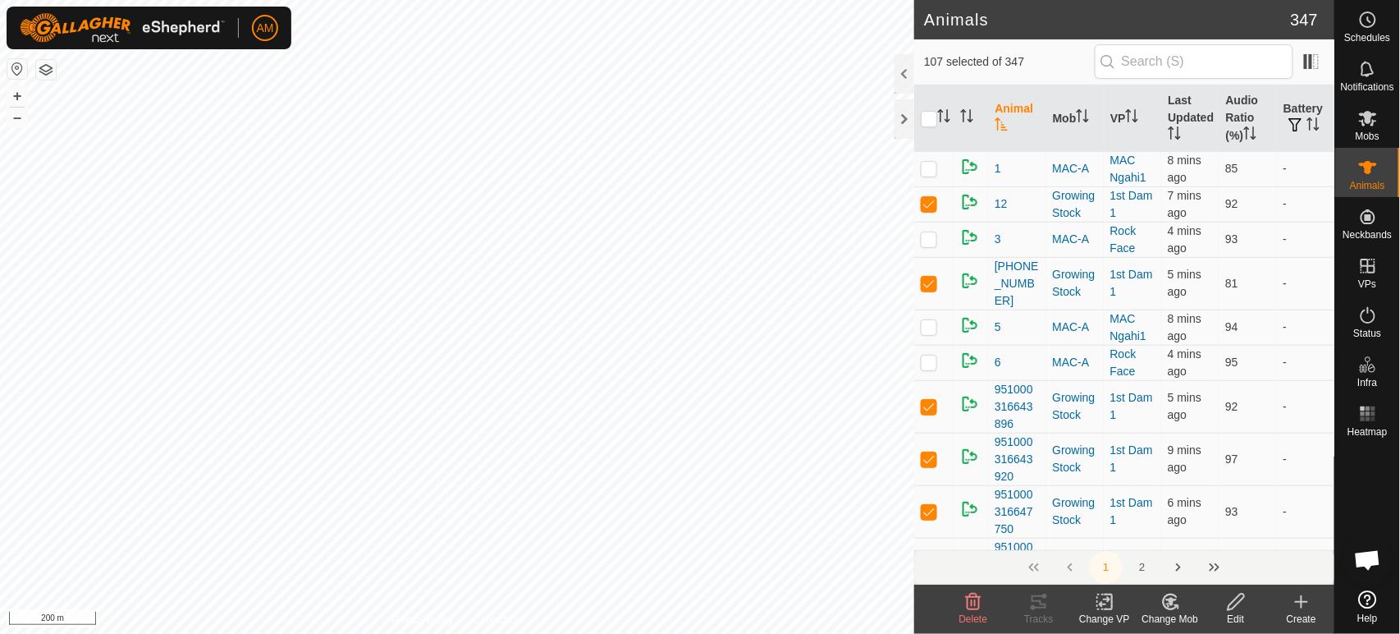
checkbox input "true"
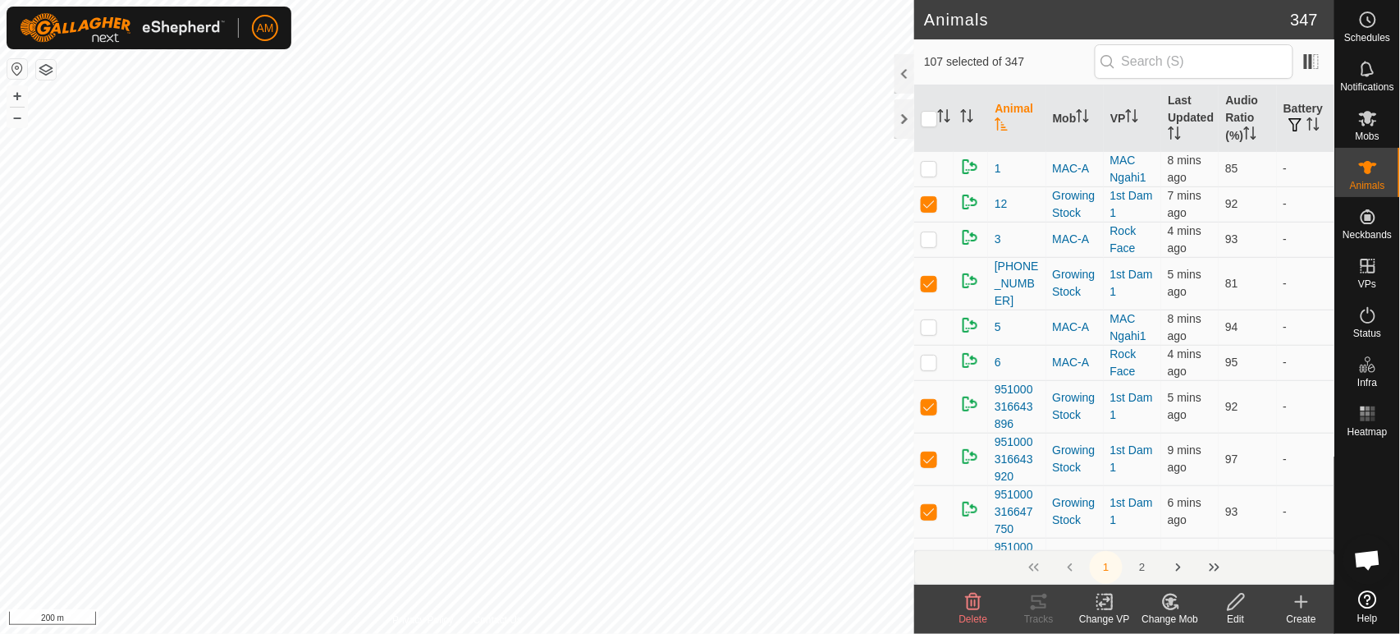
checkbox input "true"
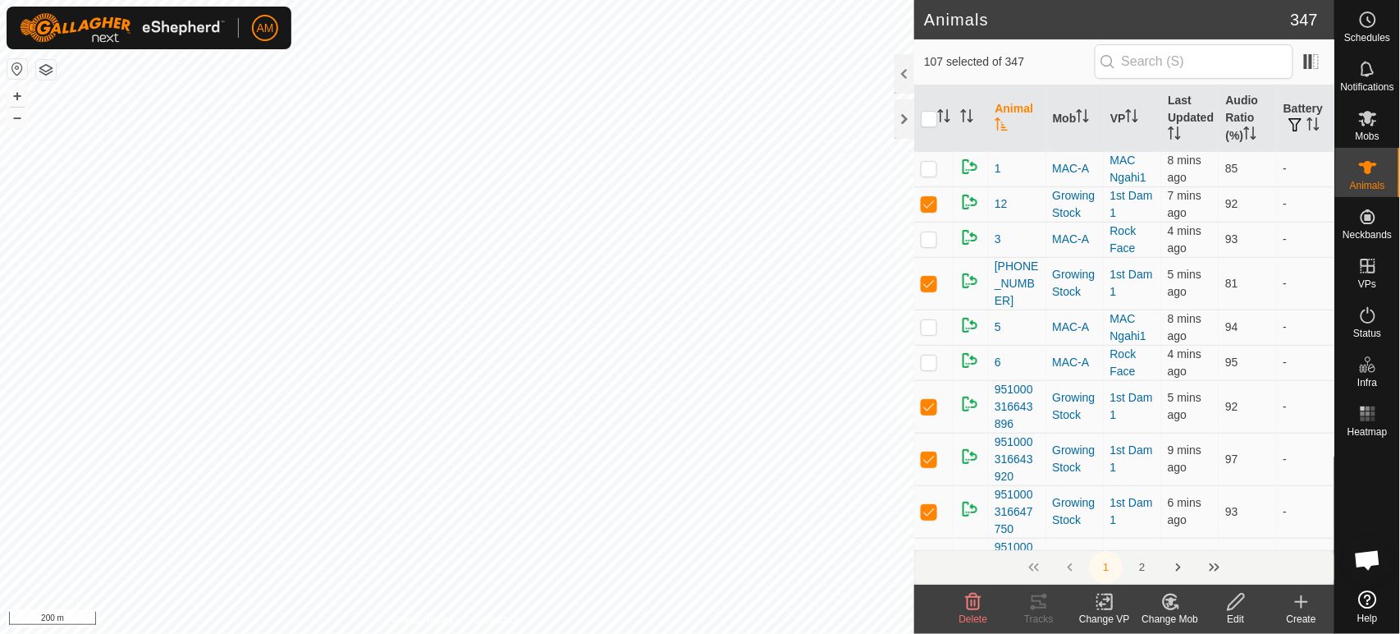
checkbox input "true"
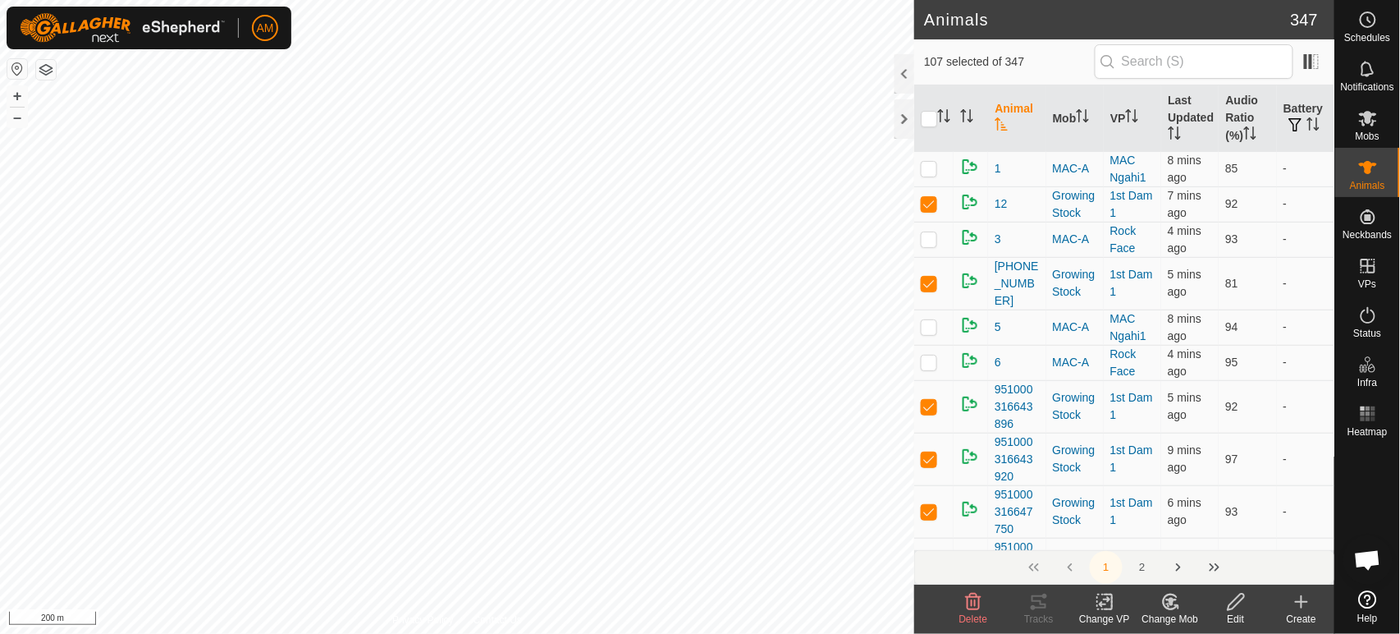
checkbox input "true"
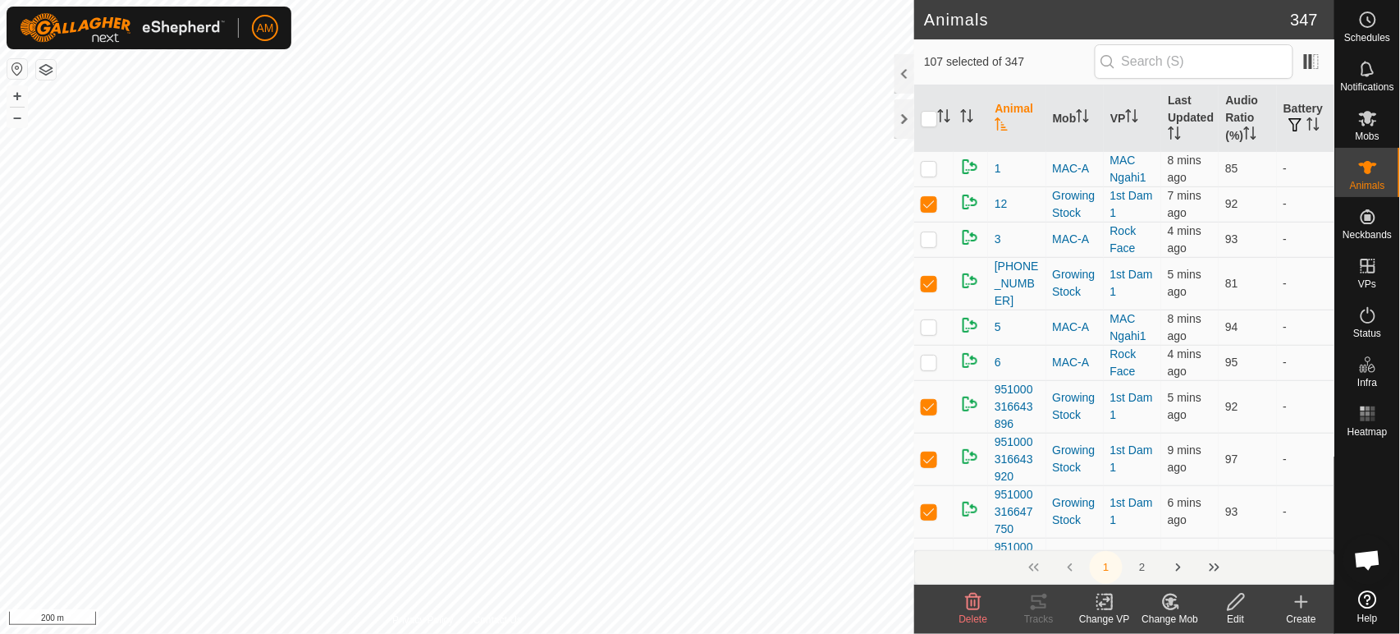
checkbox input "true"
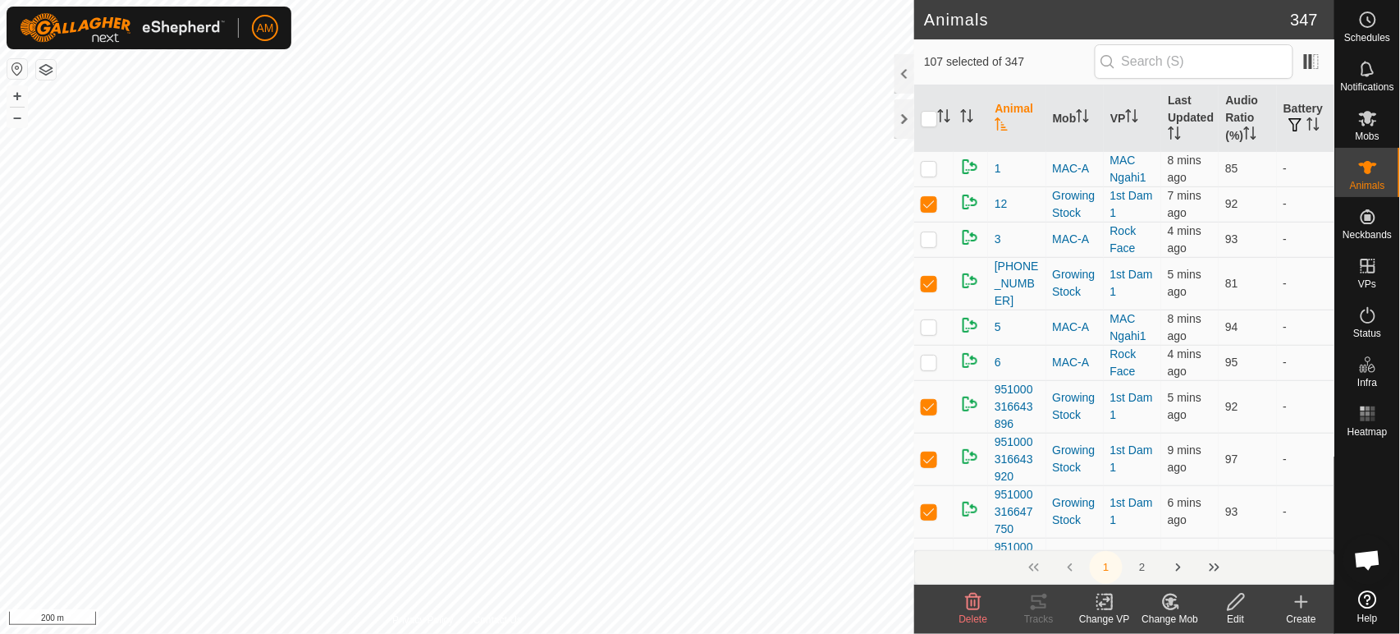
checkbox input "true"
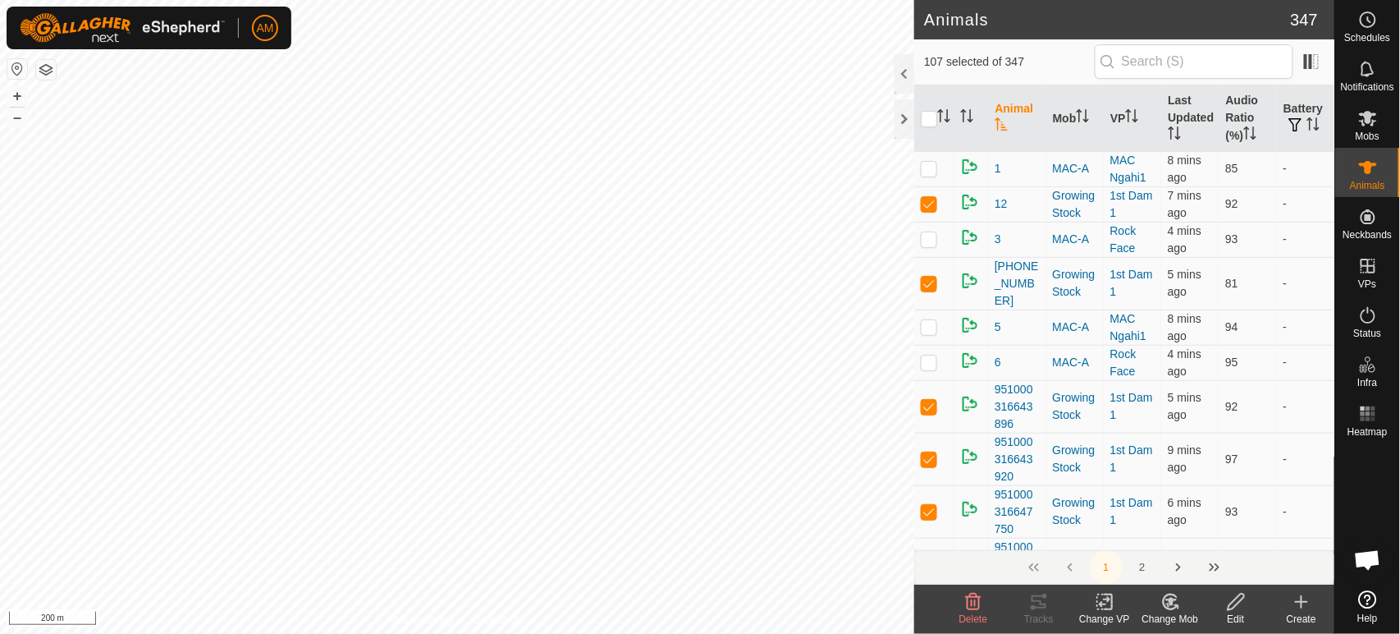
checkbox input "true"
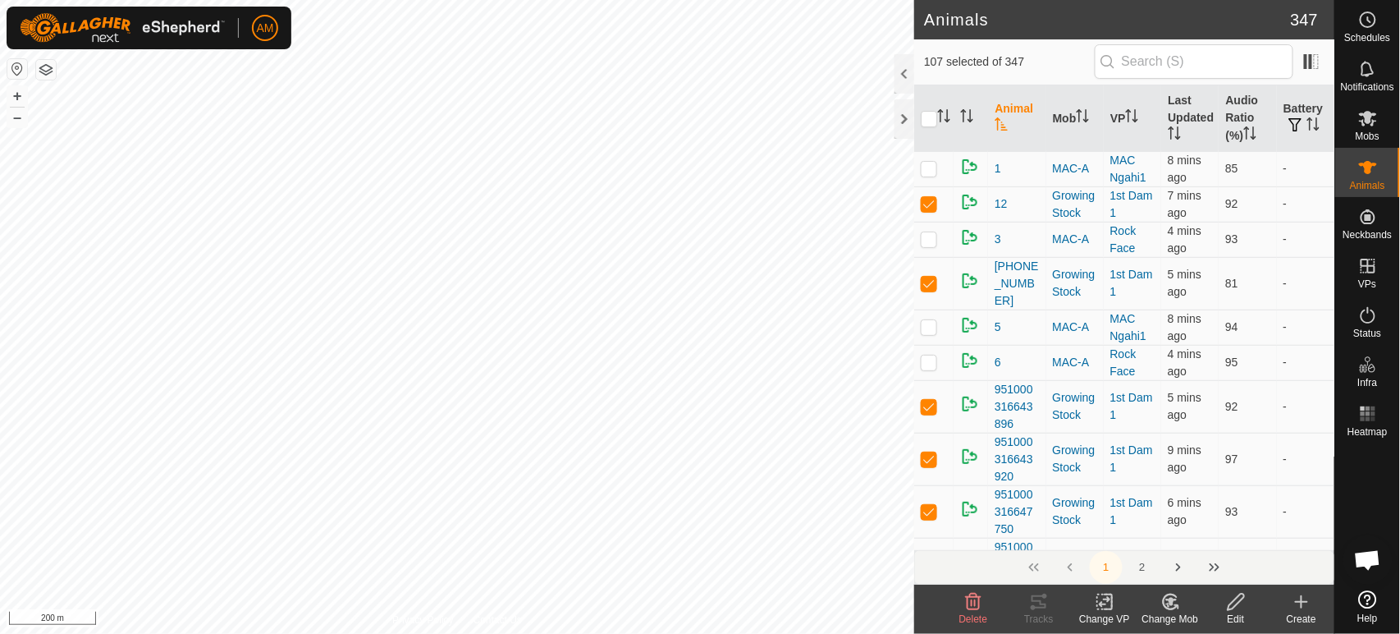
checkbox input "true"
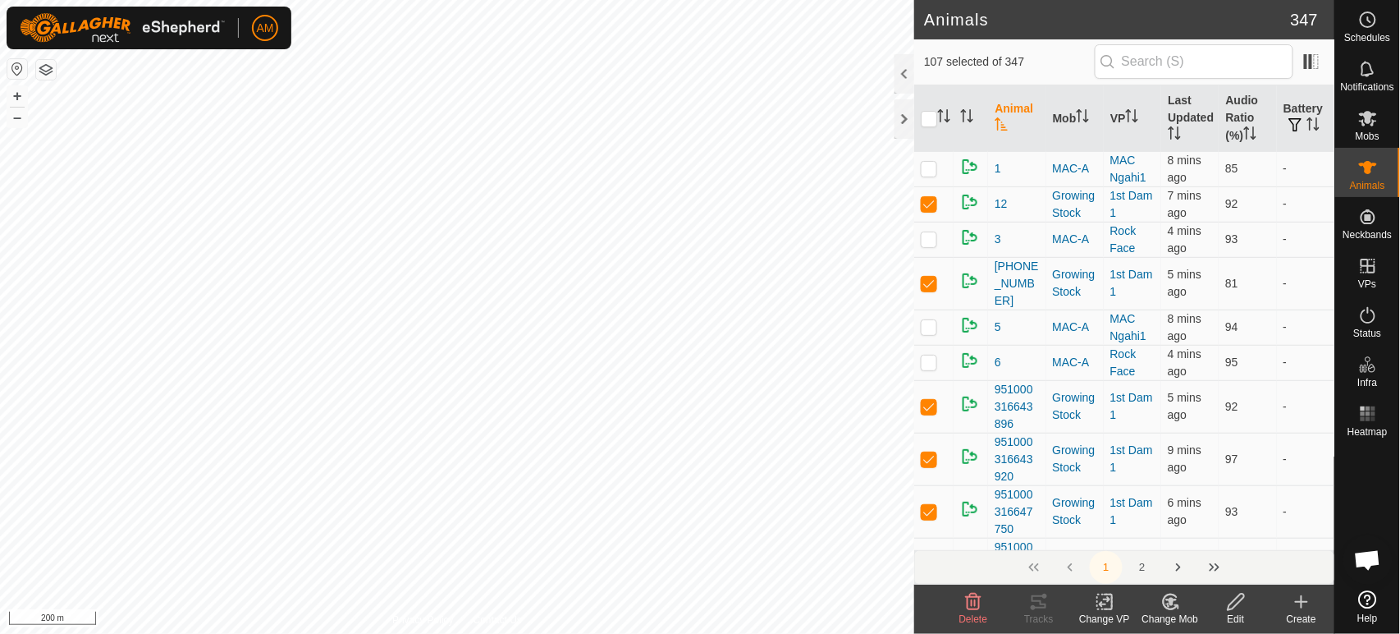
checkbox input "true"
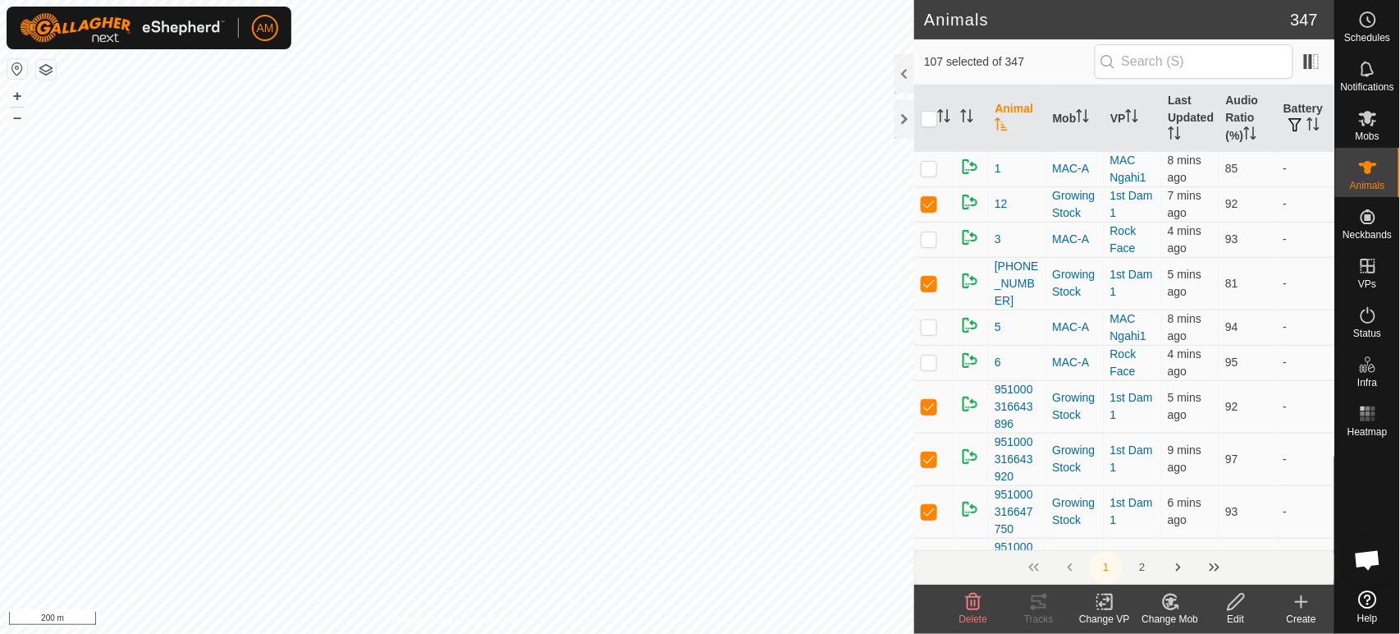
checkbox input "true"
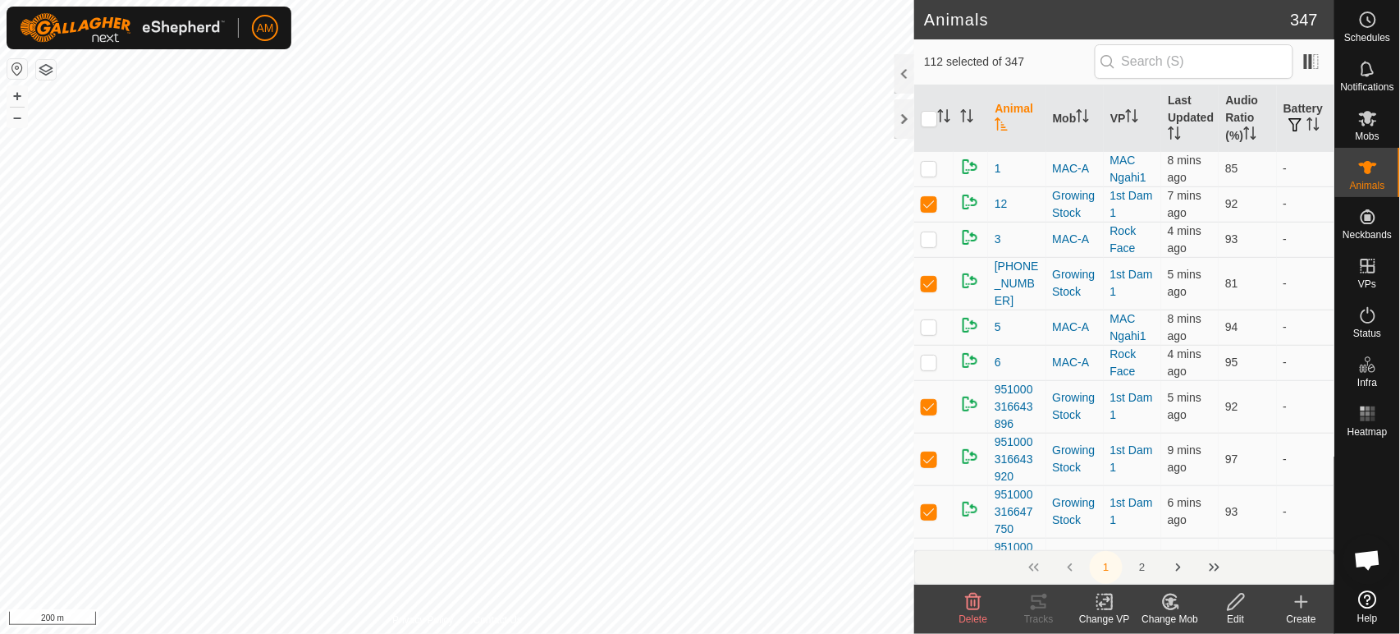
checkbox input "true"
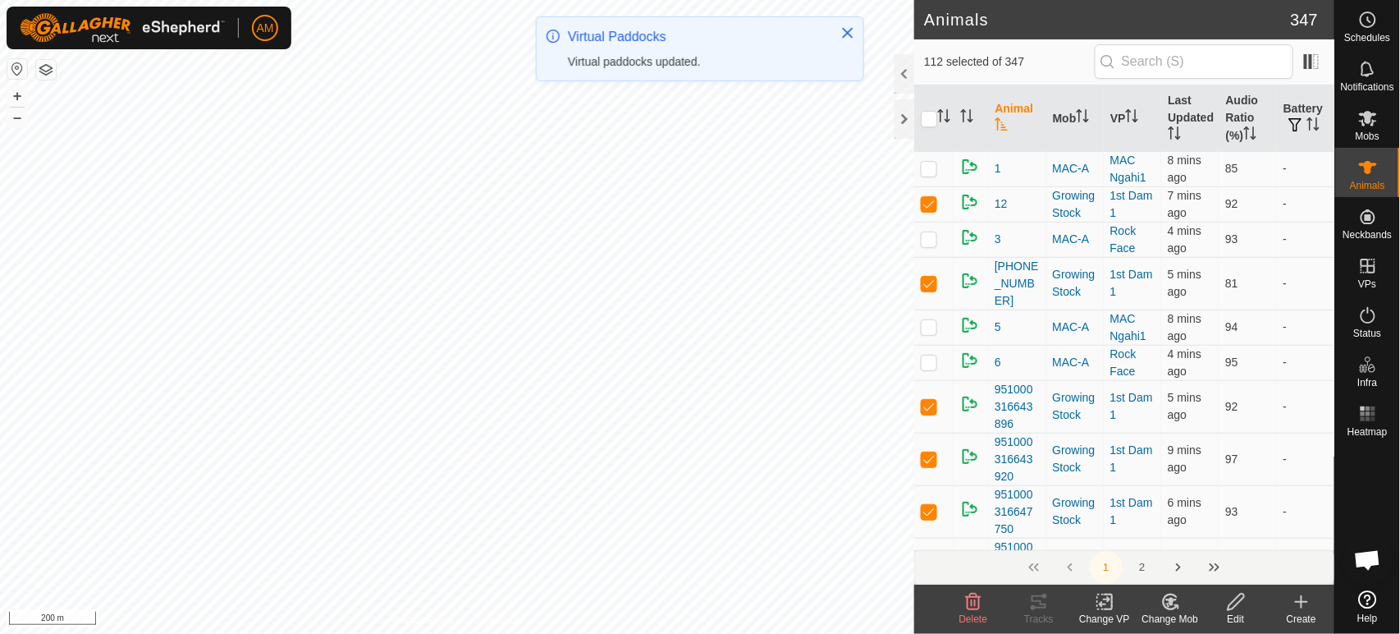
click at [1102, 600] on icon at bounding box center [1105, 602] width 21 height 20
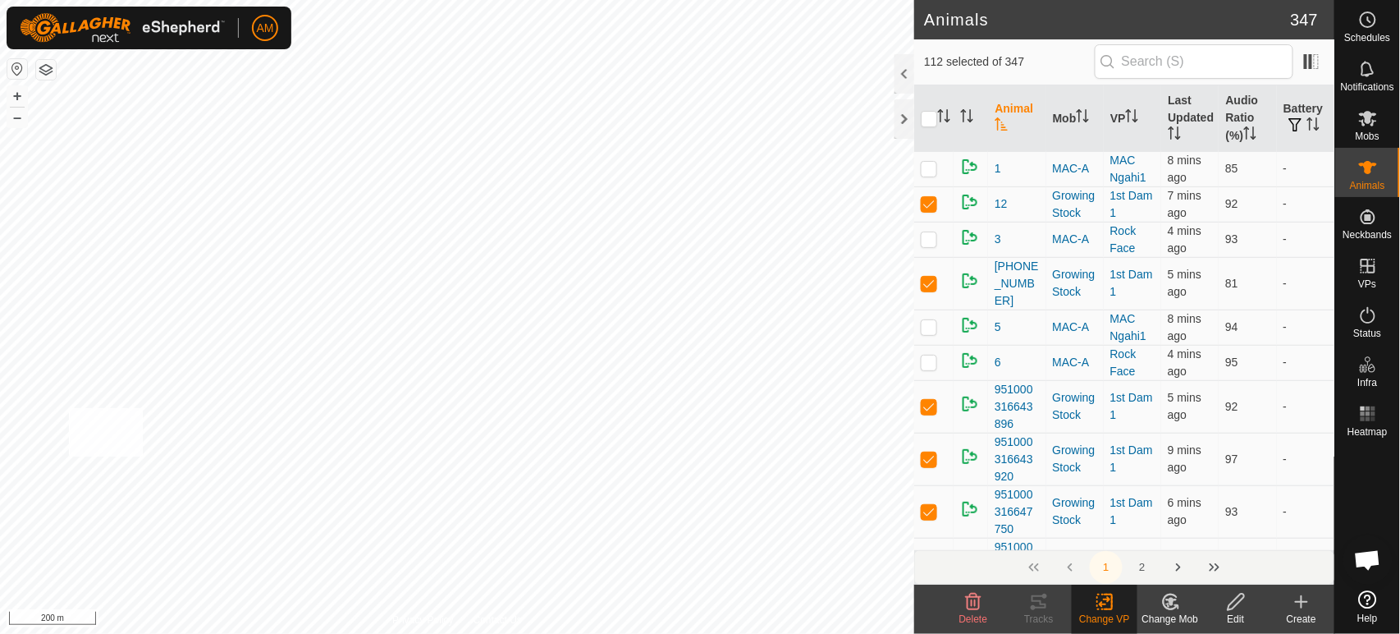
checkbox input "true"
click at [1106, 611] on icon at bounding box center [1105, 602] width 21 height 20
click at [1123, 528] on link "Choose VP..." at bounding box center [1155, 531] width 163 height 33
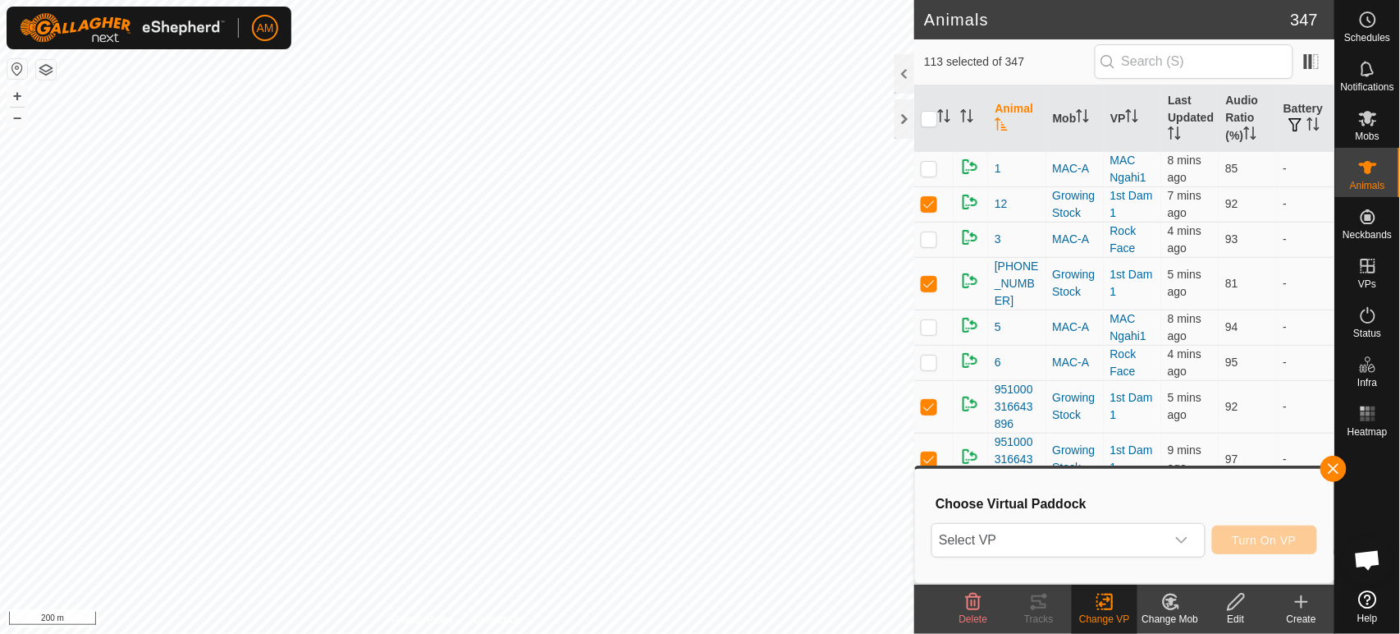
click at [1083, 543] on span "Select VP" at bounding box center [1048, 540] width 232 height 33
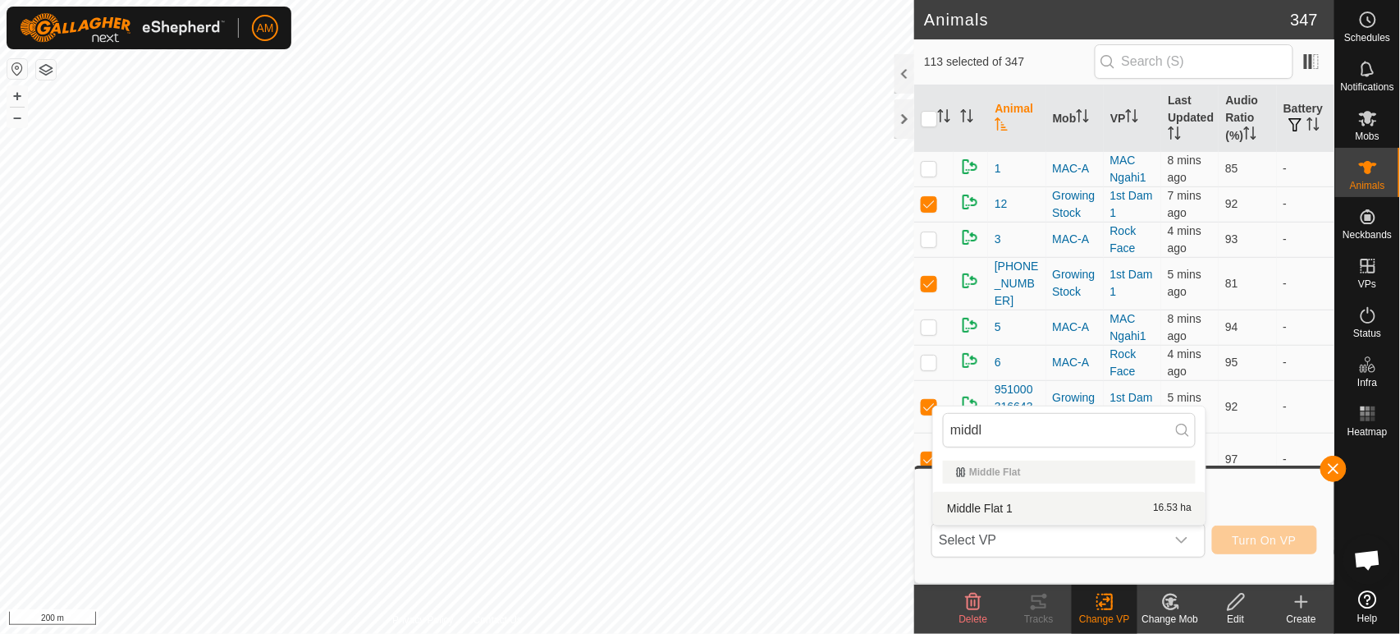
type input "middl"
click at [985, 494] on li "Middle Flat 1 16.53 ha" at bounding box center [1069, 508] width 273 height 33
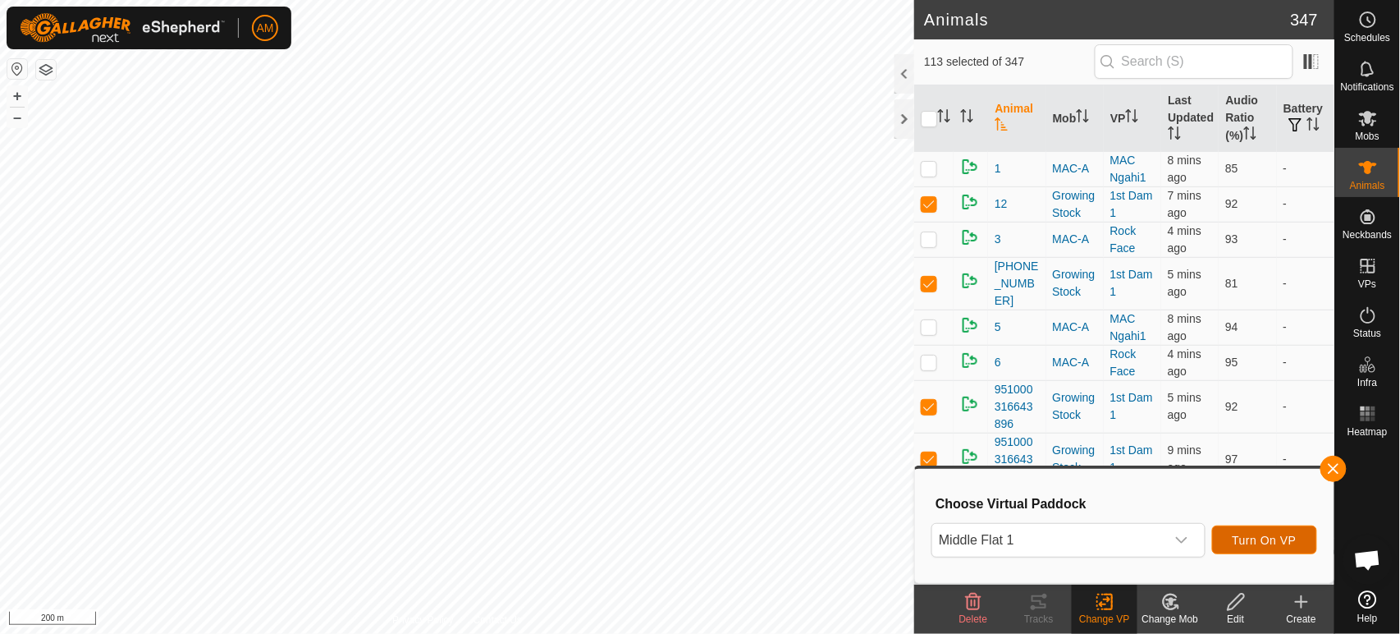
click at [1260, 535] on span "Turn On VP" at bounding box center [1265, 540] width 64 height 13
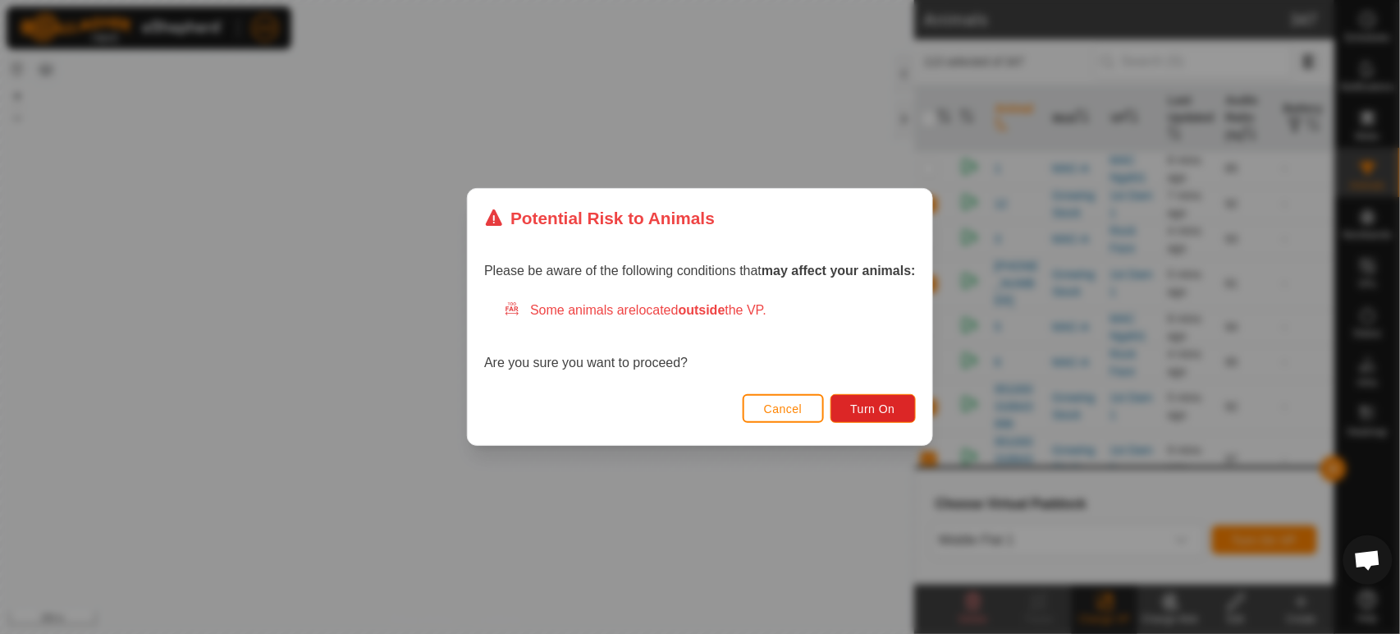
click at [859, 424] on div "Cancel Turn On" at bounding box center [700, 417] width 465 height 56
click at [867, 408] on span "Turn On" at bounding box center [873, 408] width 44 height 13
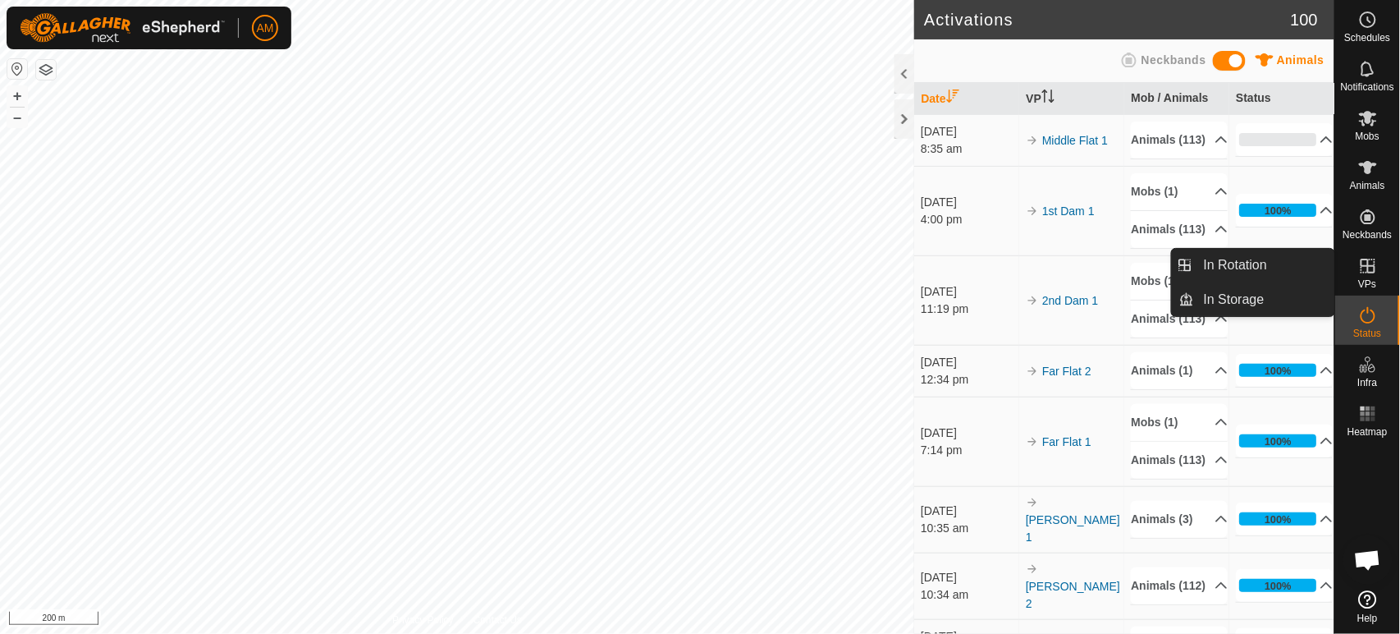
click at [1377, 270] on icon at bounding box center [1368, 266] width 20 height 20
click at [1244, 272] on link "In Rotation" at bounding box center [1264, 265] width 140 height 33
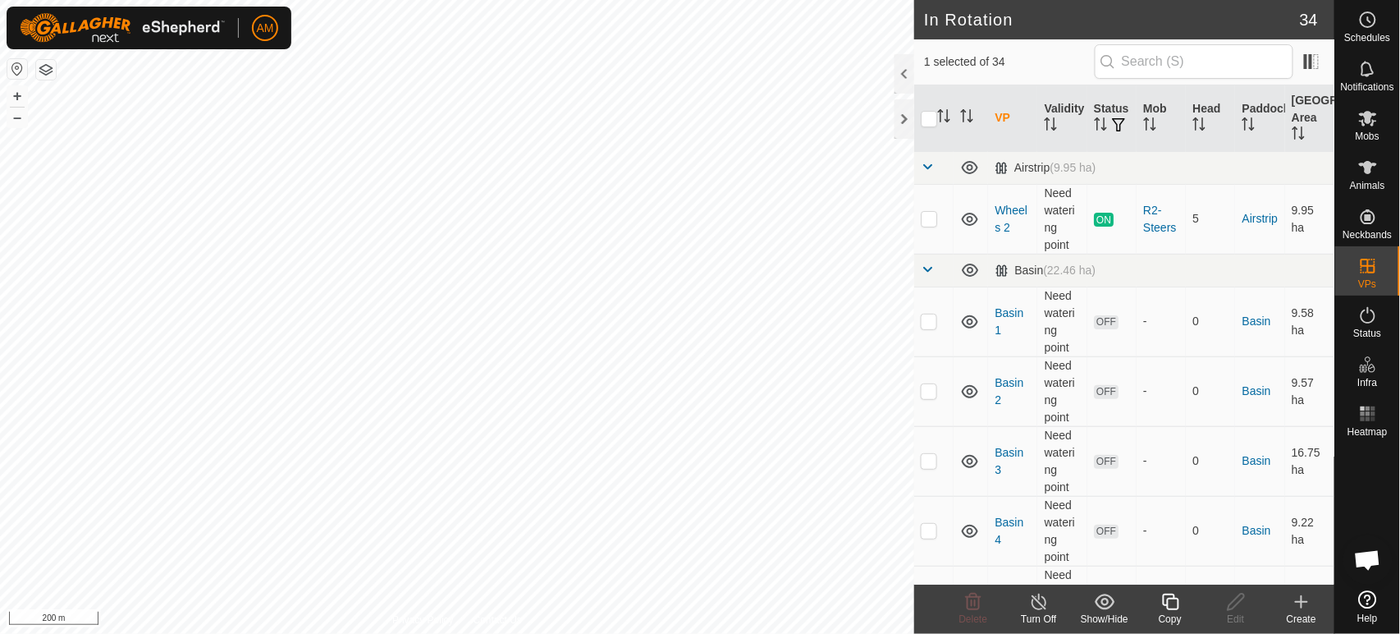
click at [1293, 605] on icon at bounding box center [1302, 602] width 20 height 20
